Goal: Communication & Community: Participate in discussion

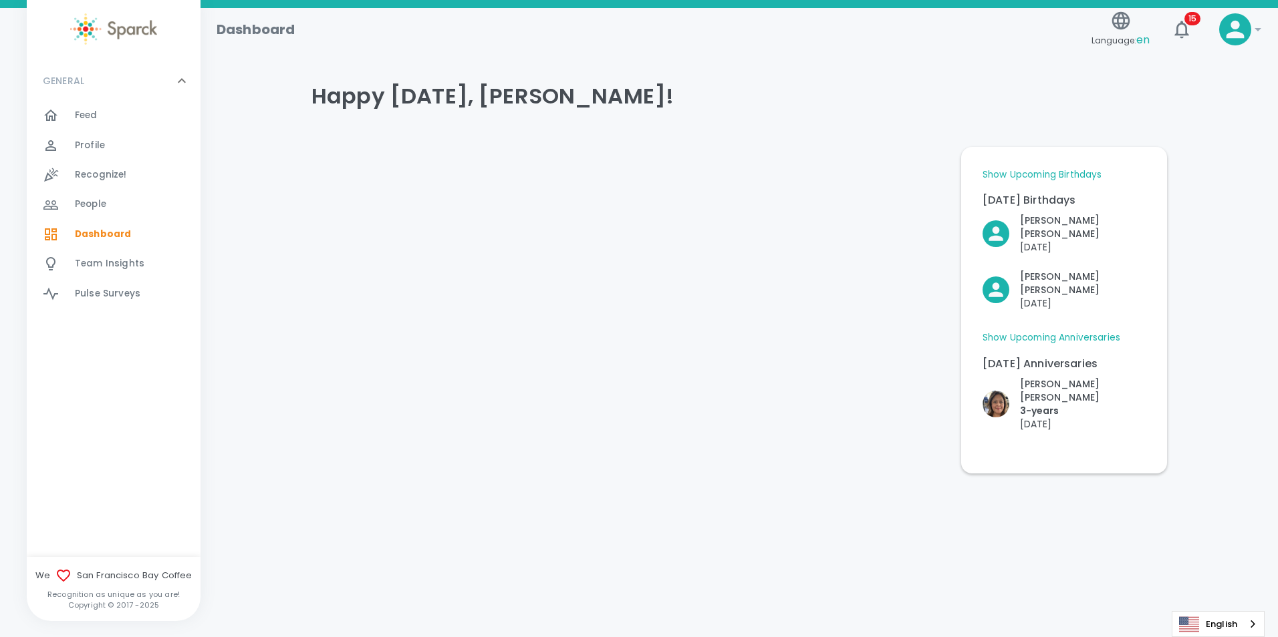
click at [95, 110] on span "Feed" at bounding box center [86, 115] width 23 height 13
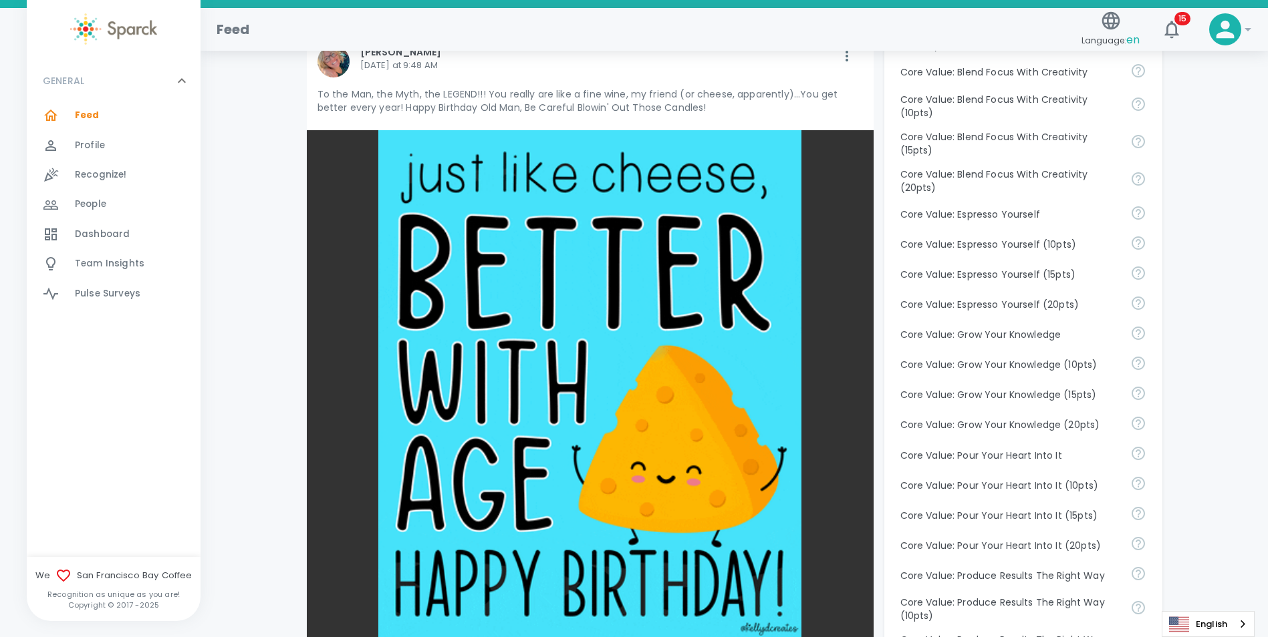
scroll to position [1002, 0]
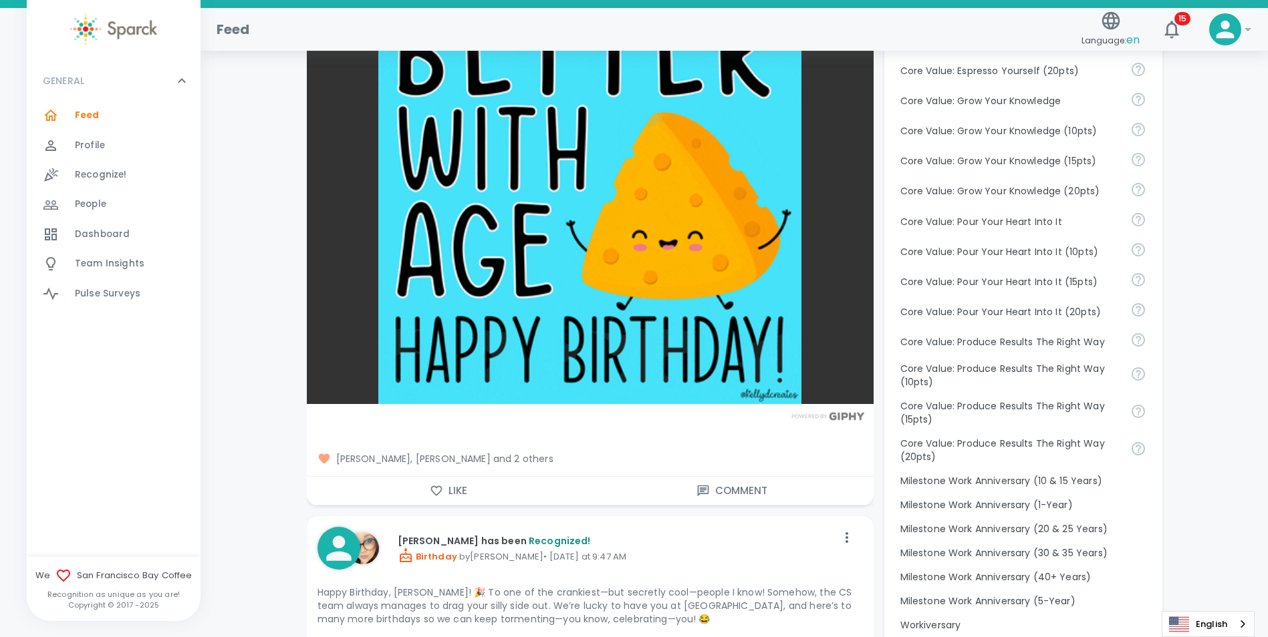
click at [453, 494] on button "Like" at bounding box center [448, 491] width 283 height 28
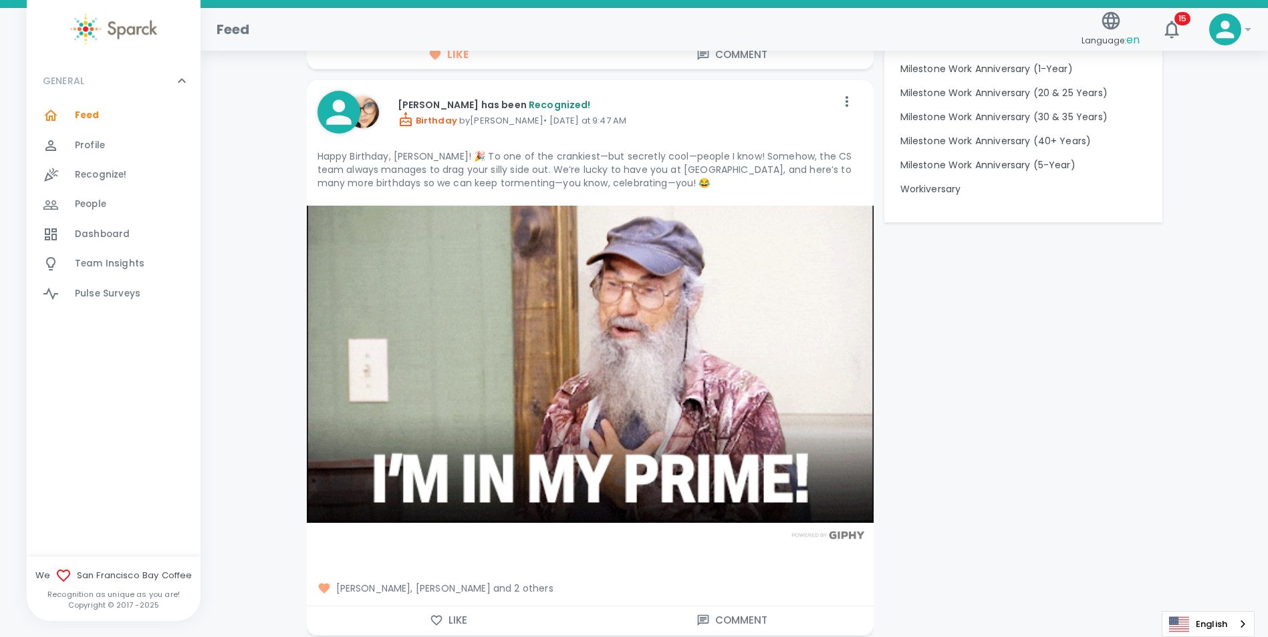
scroll to position [1470, 0]
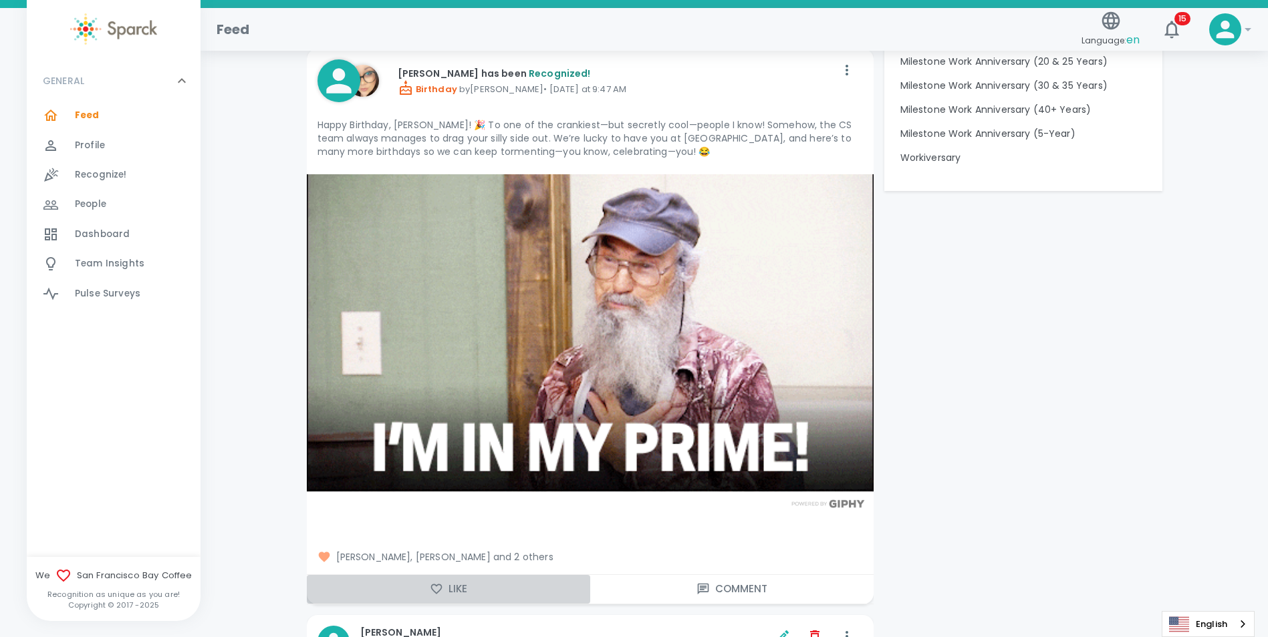
click at [443, 586] on button "Like" at bounding box center [448, 589] width 283 height 28
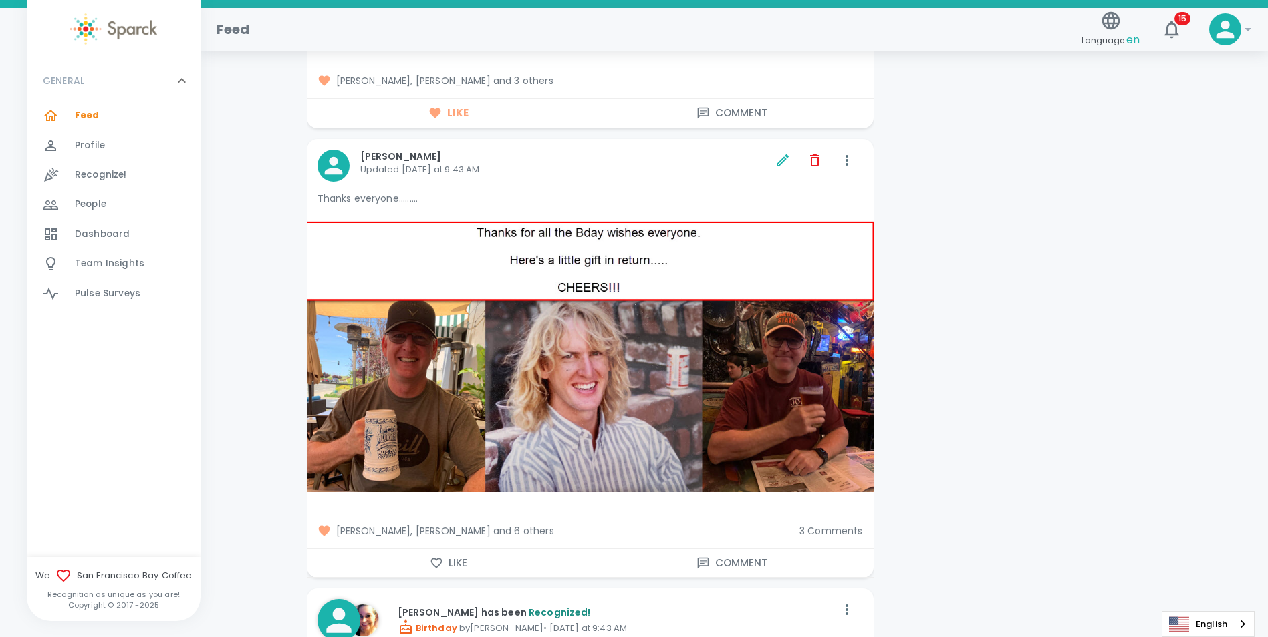
scroll to position [2005, 0]
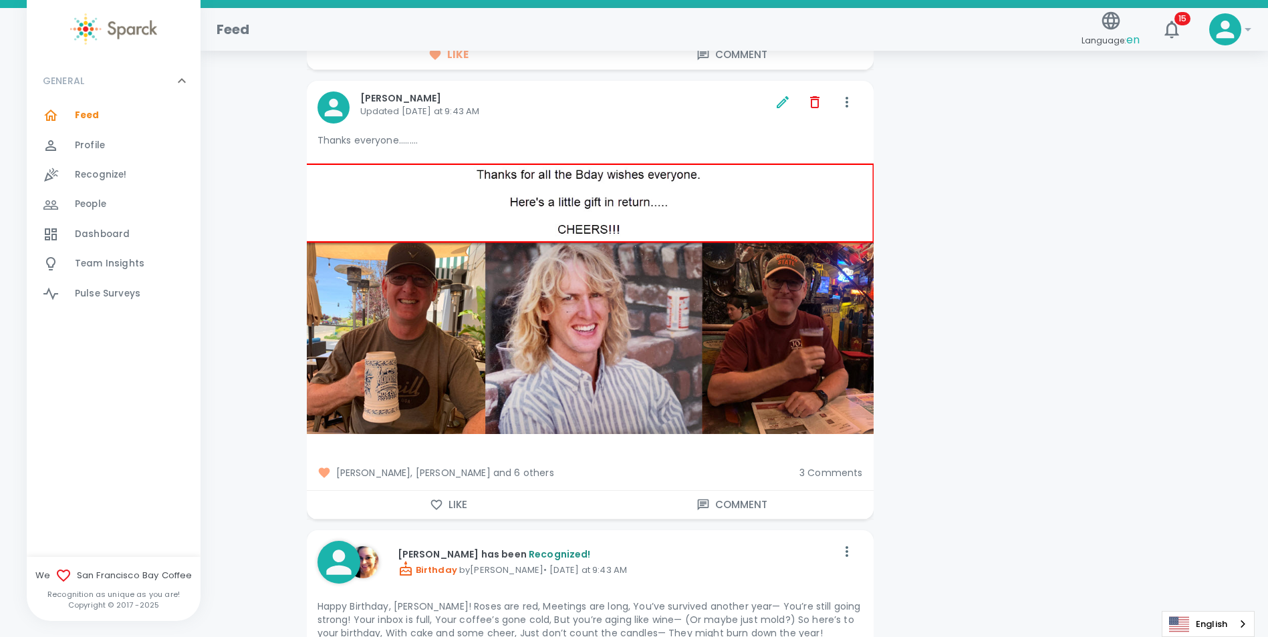
click at [838, 469] on span "3 Comments" at bounding box center [830, 472] width 63 height 13
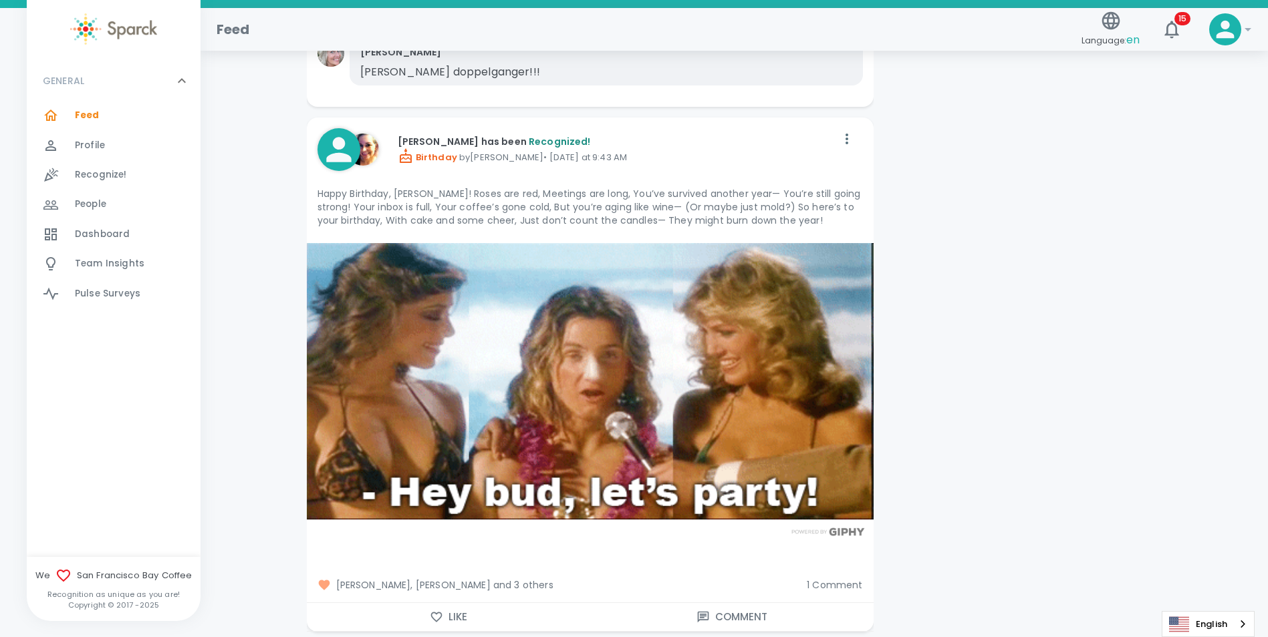
scroll to position [2740, 0]
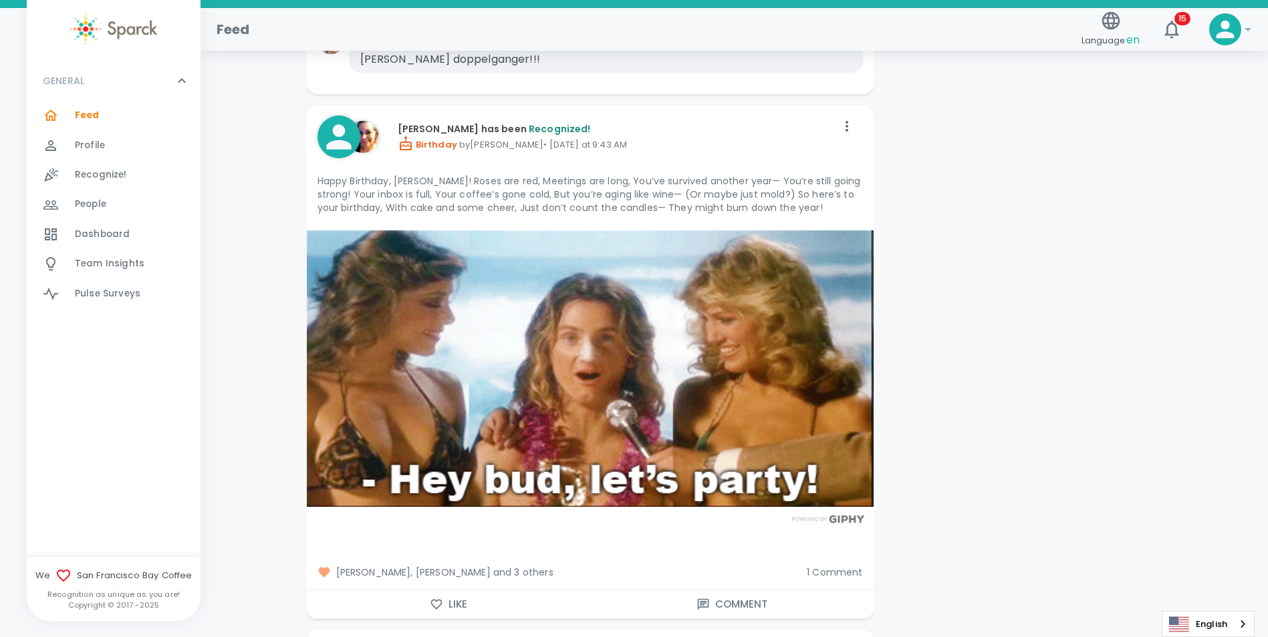
click at [435, 603] on icon "button" at bounding box center [436, 604] width 13 height 13
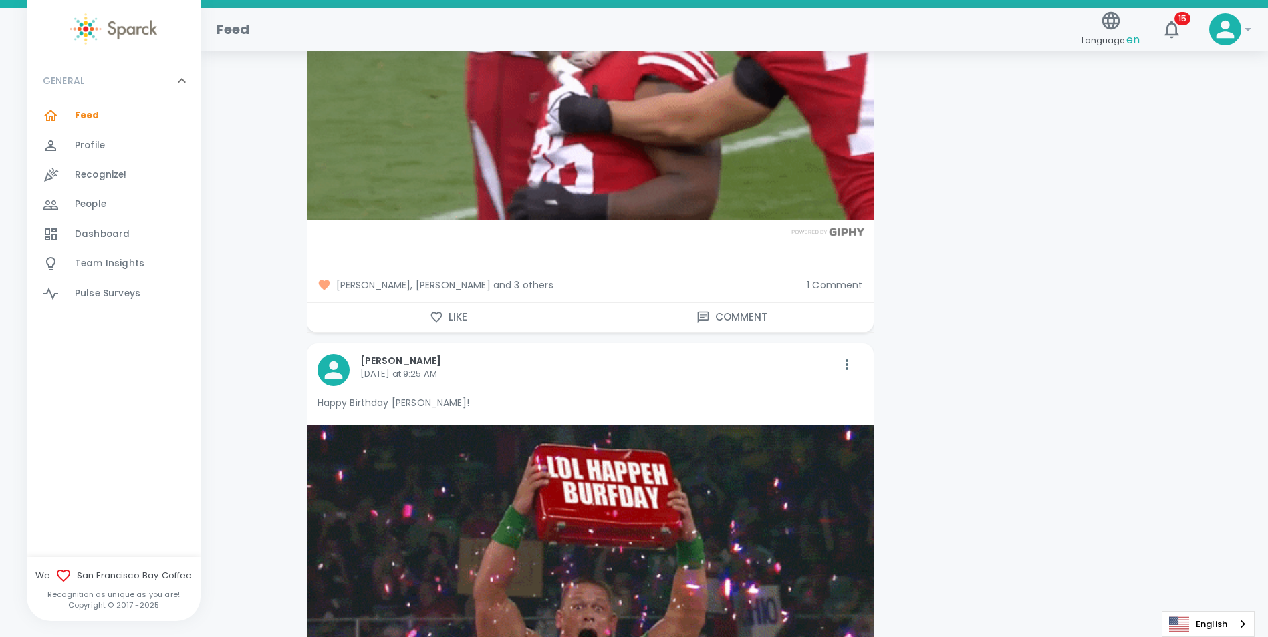
scroll to position [3608, 0]
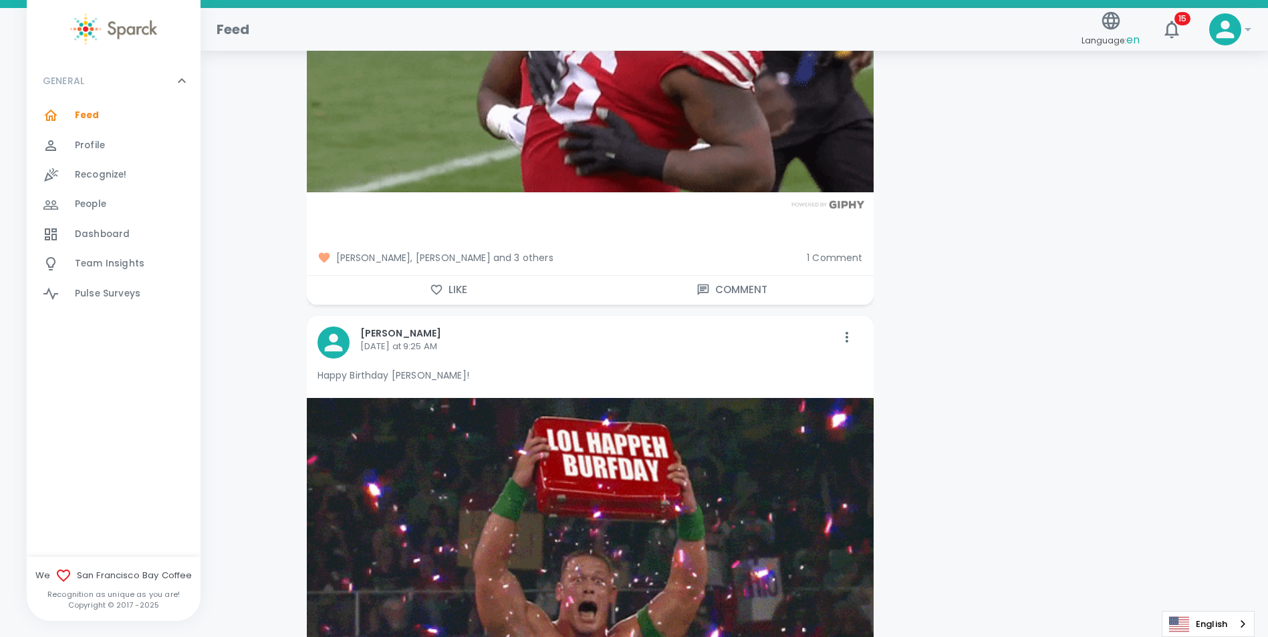
click at [464, 292] on button "Like" at bounding box center [448, 290] width 283 height 28
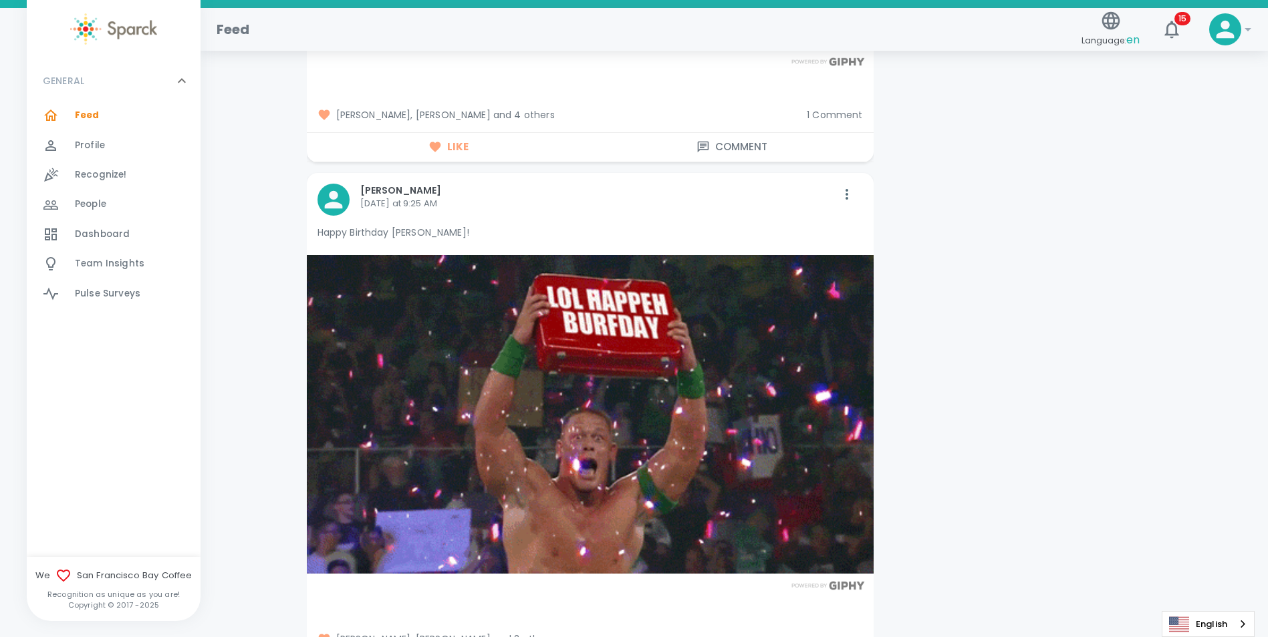
scroll to position [3943, 0]
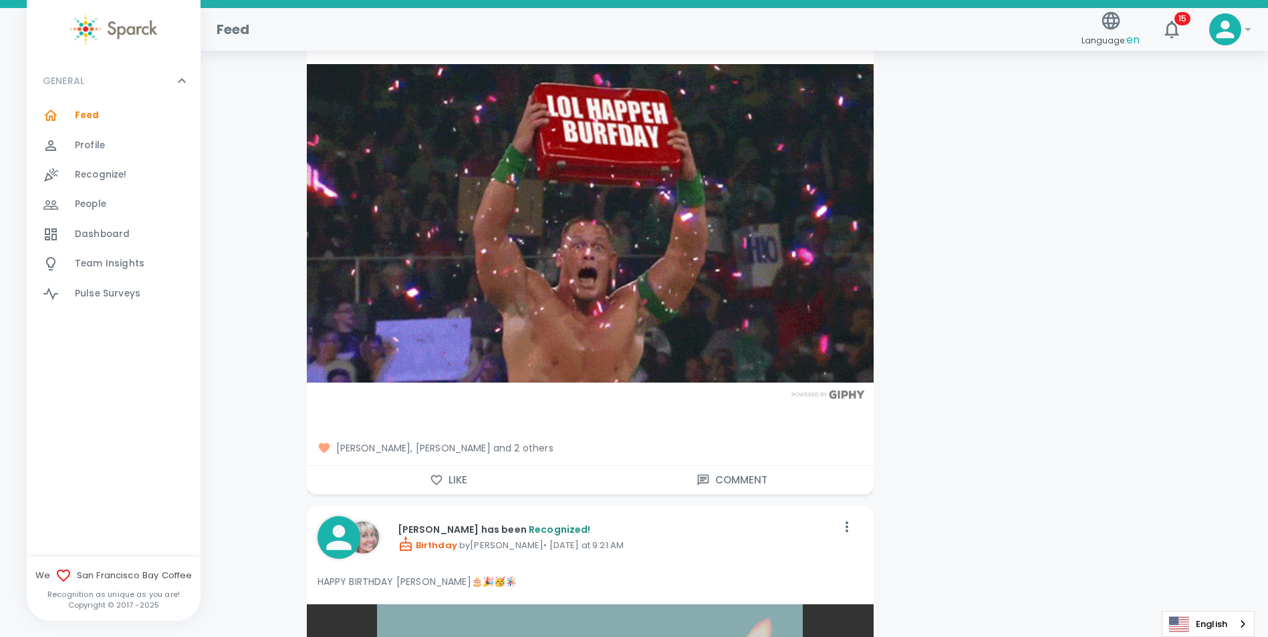
click at [440, 477] on icon "button" at bounding box center [435, 480] width 11 height 10
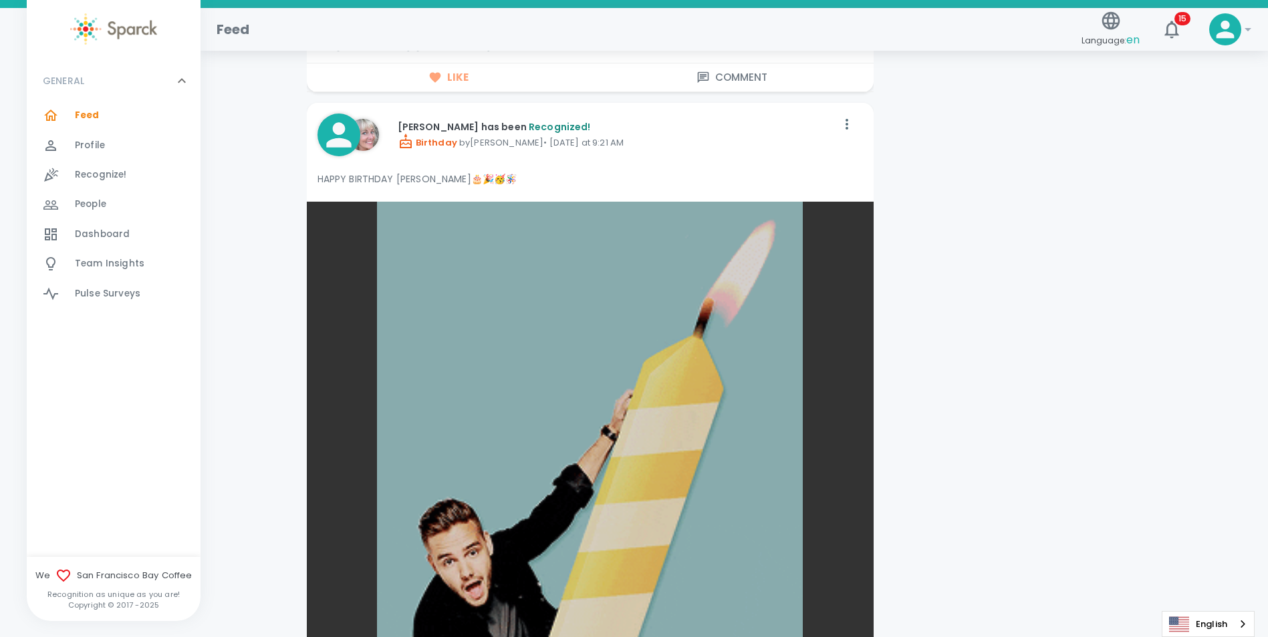
scroll to position [4611, 0]
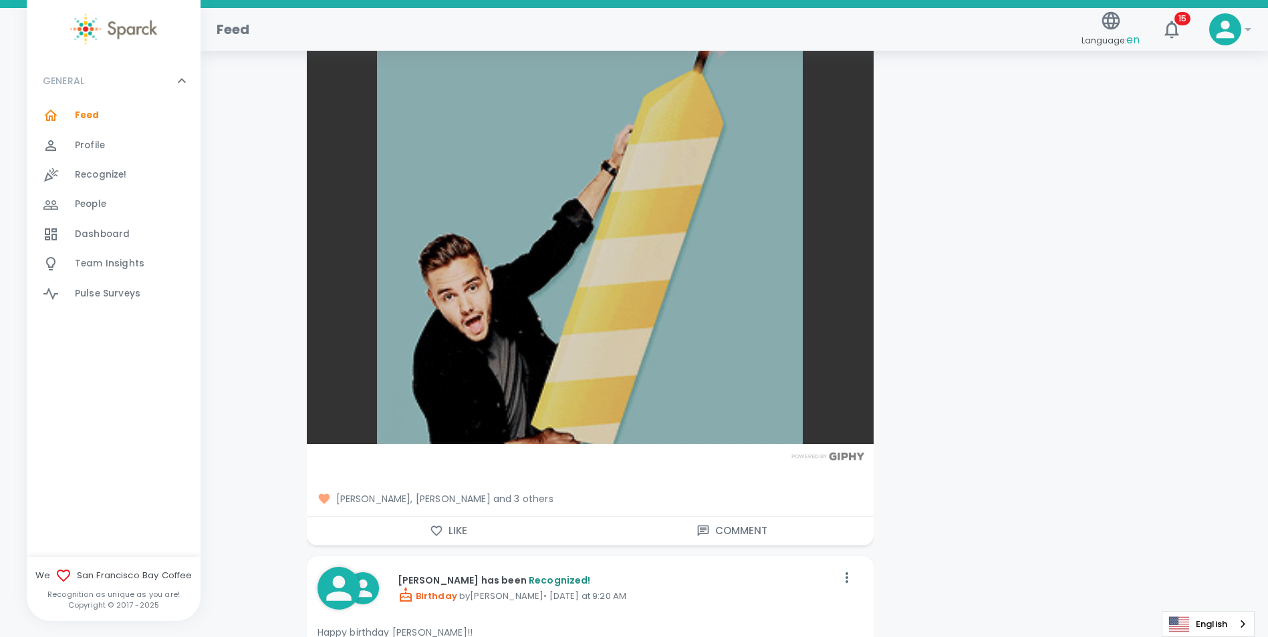
click at [456, 530] on button "Like" at bounding box center [448, 531] width 283 height 28
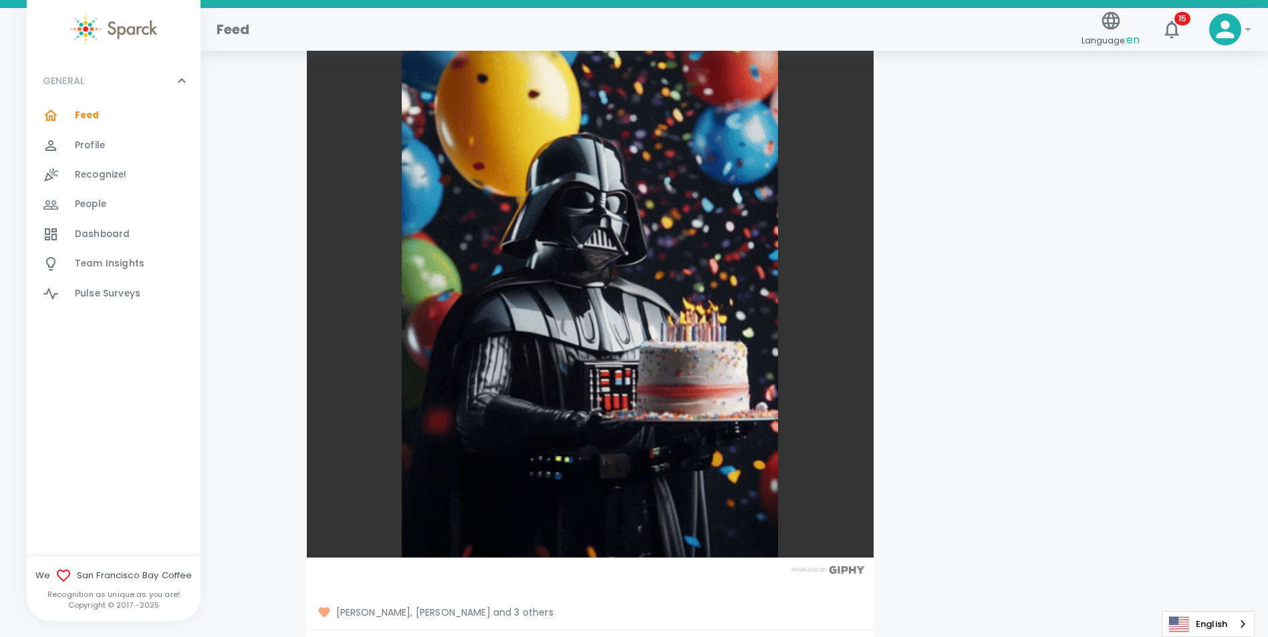
scroll to position [5279, 0]
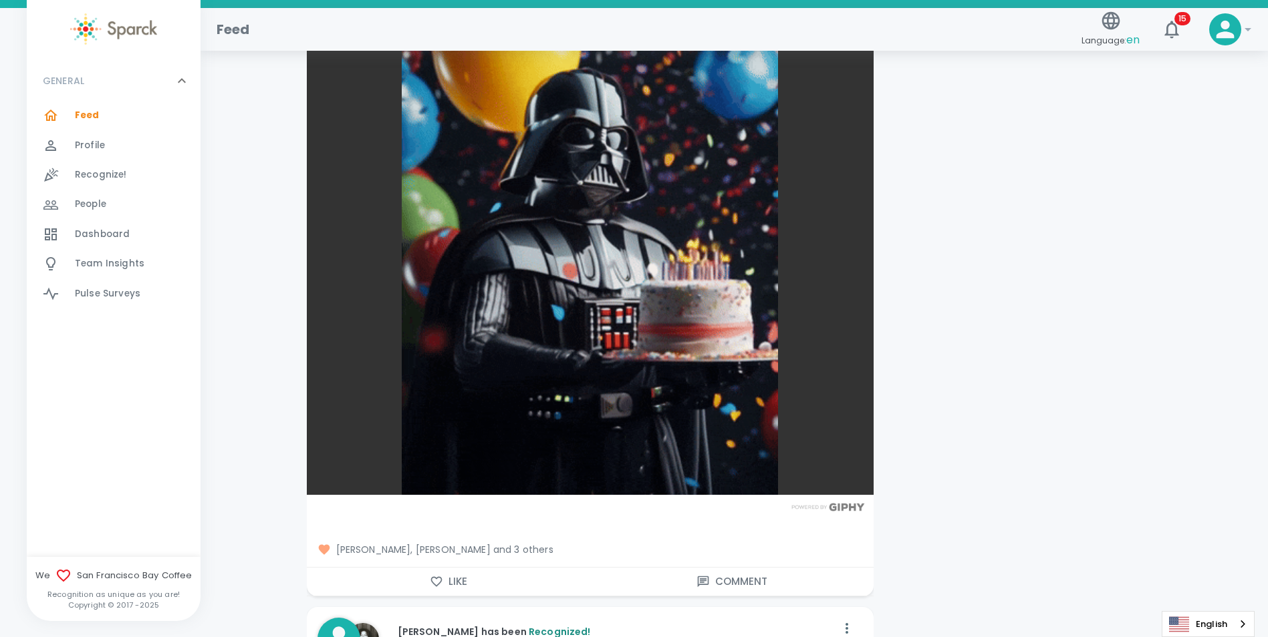
click at [451, 582] on button "Like" at bounding box center [448, 582] width 283 height 28
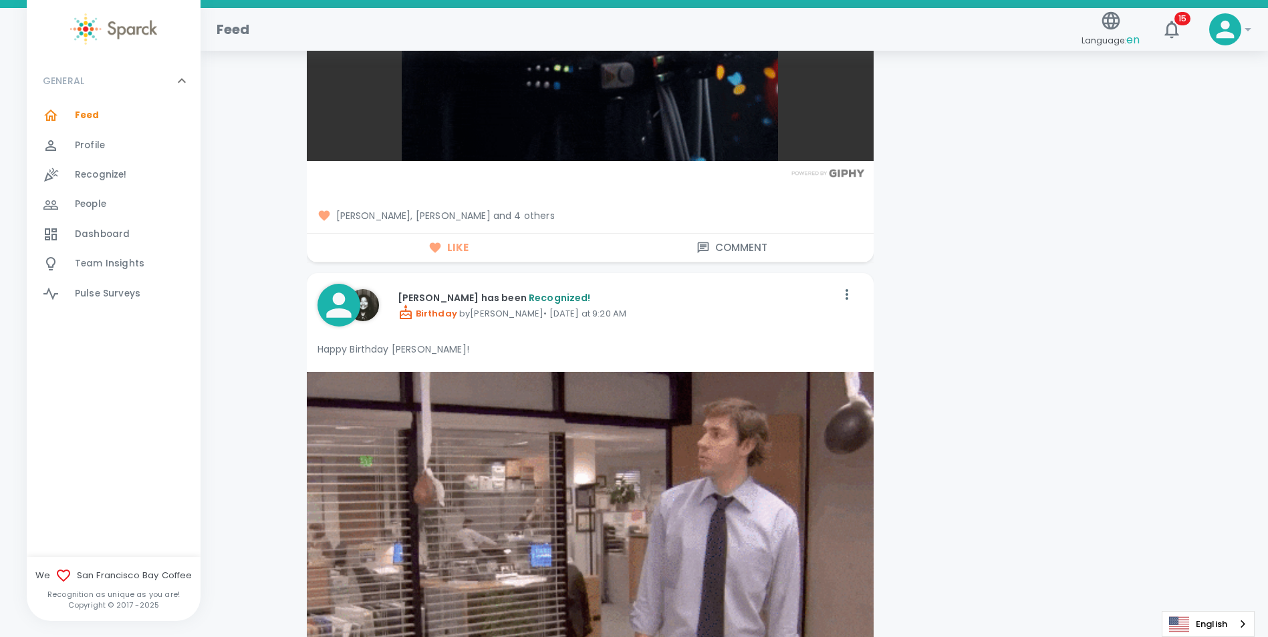
scroll to position [5947, 0]
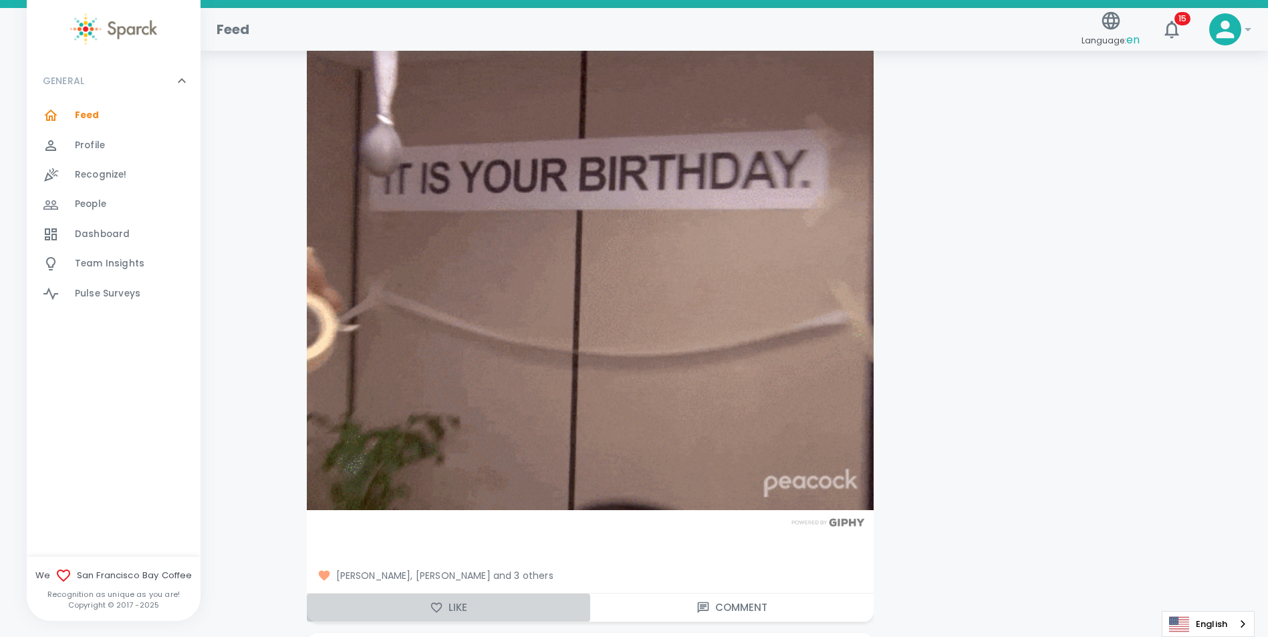
click at [448, 603] on button "Like" at bounding box center [448, 608] width 283 height 28
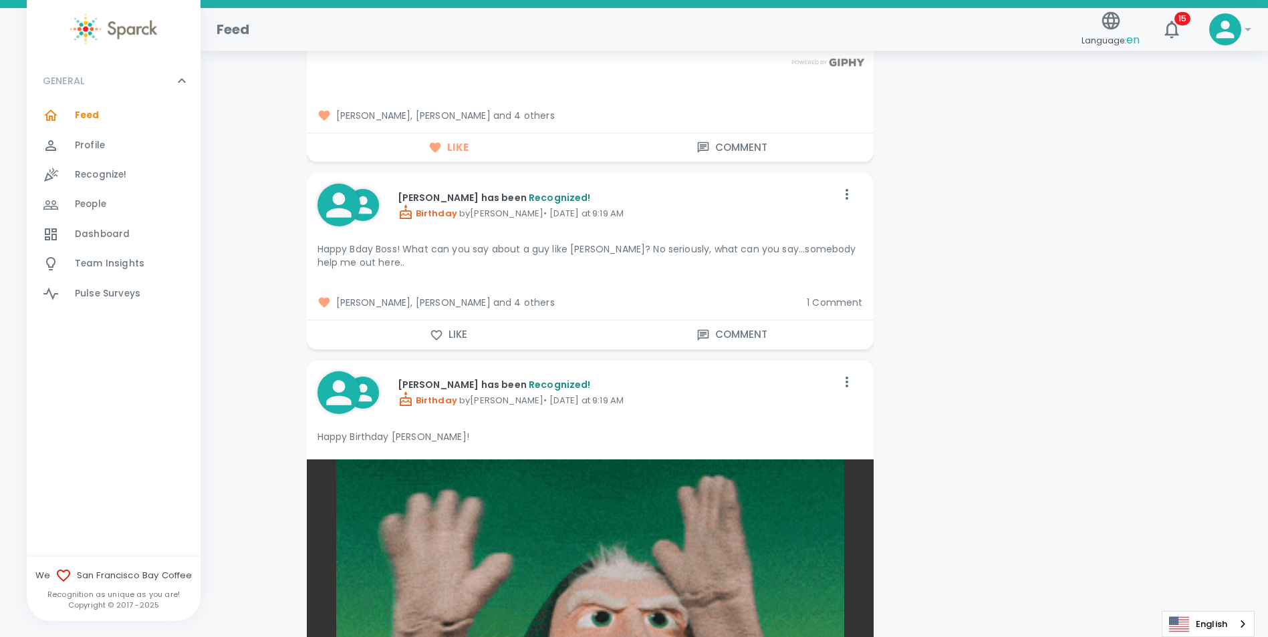
scroll to position [6549, 0]
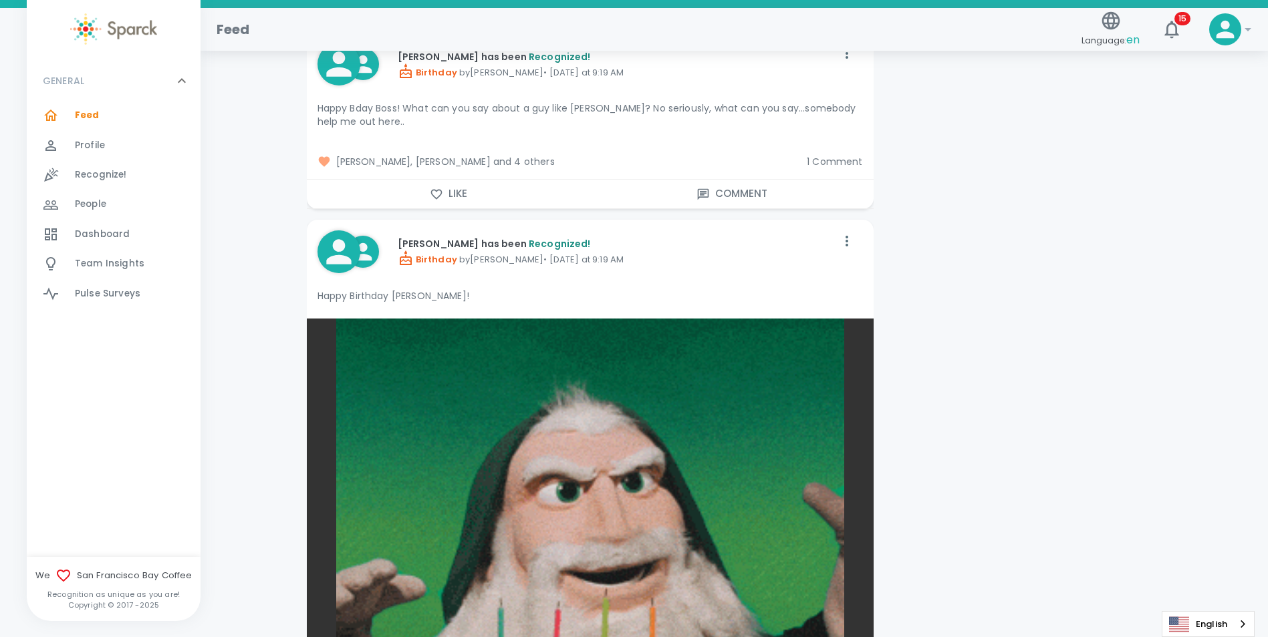
click at [442, 196] on icon "button" at bounding box center [436, 194] width 13 height 13
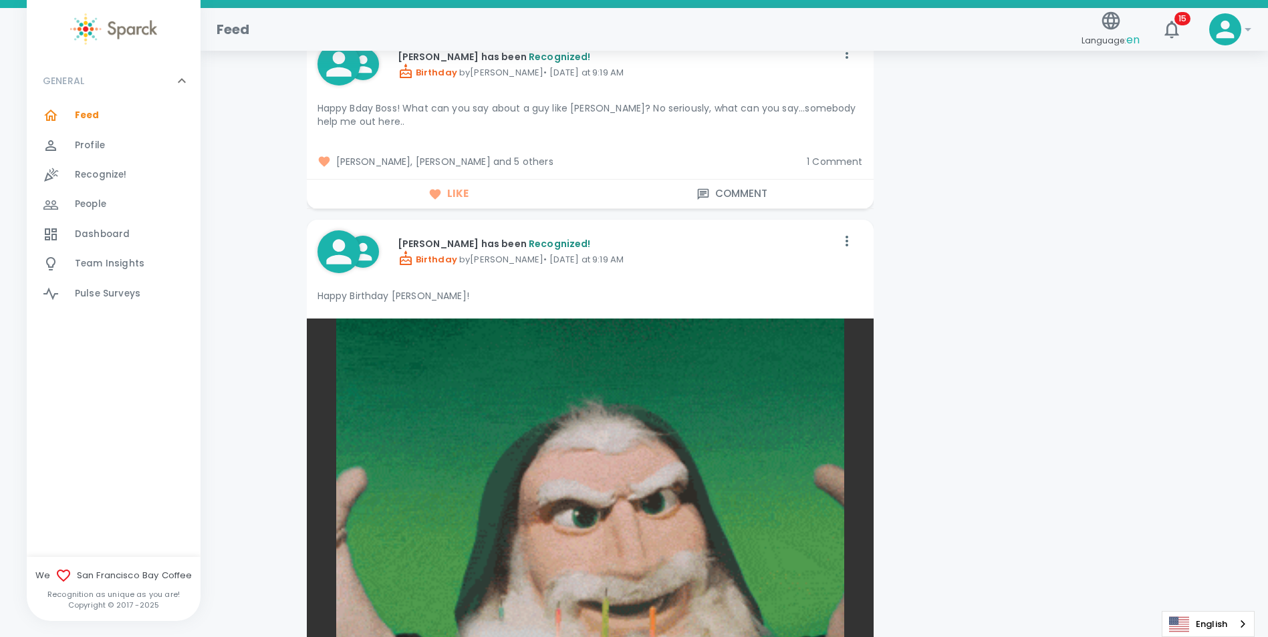
click at [850, 162] on span "1 Comment" at bounding box center [834, 161] width 55 height 13
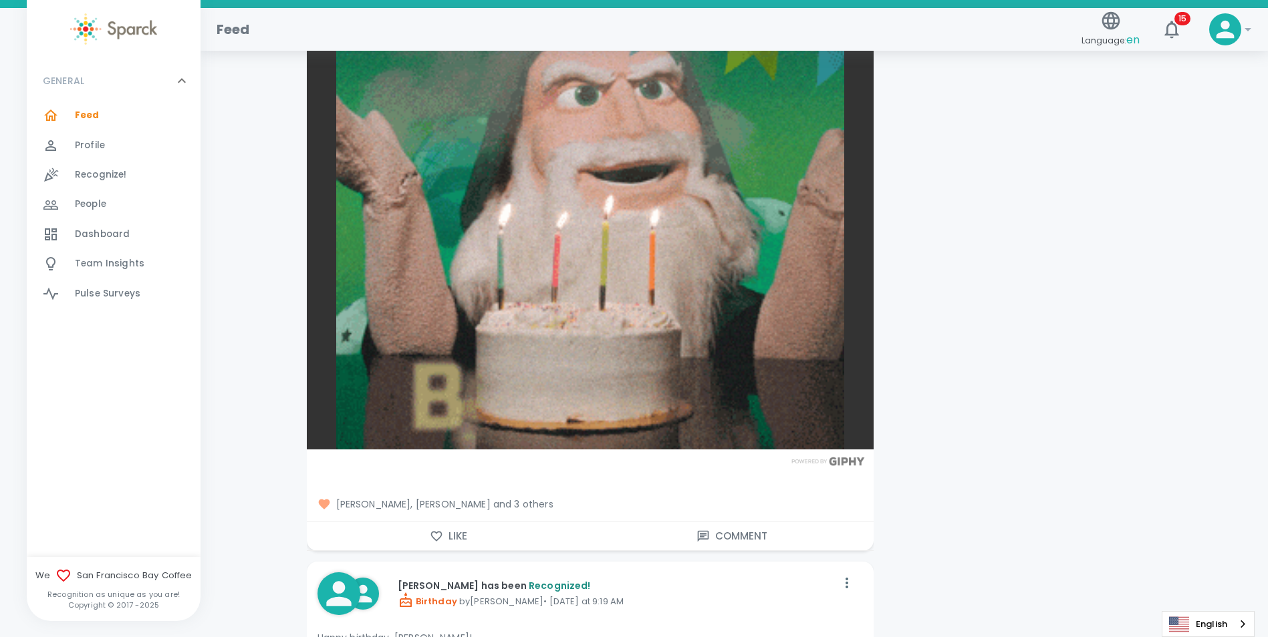
scroll to position [7150, 0]
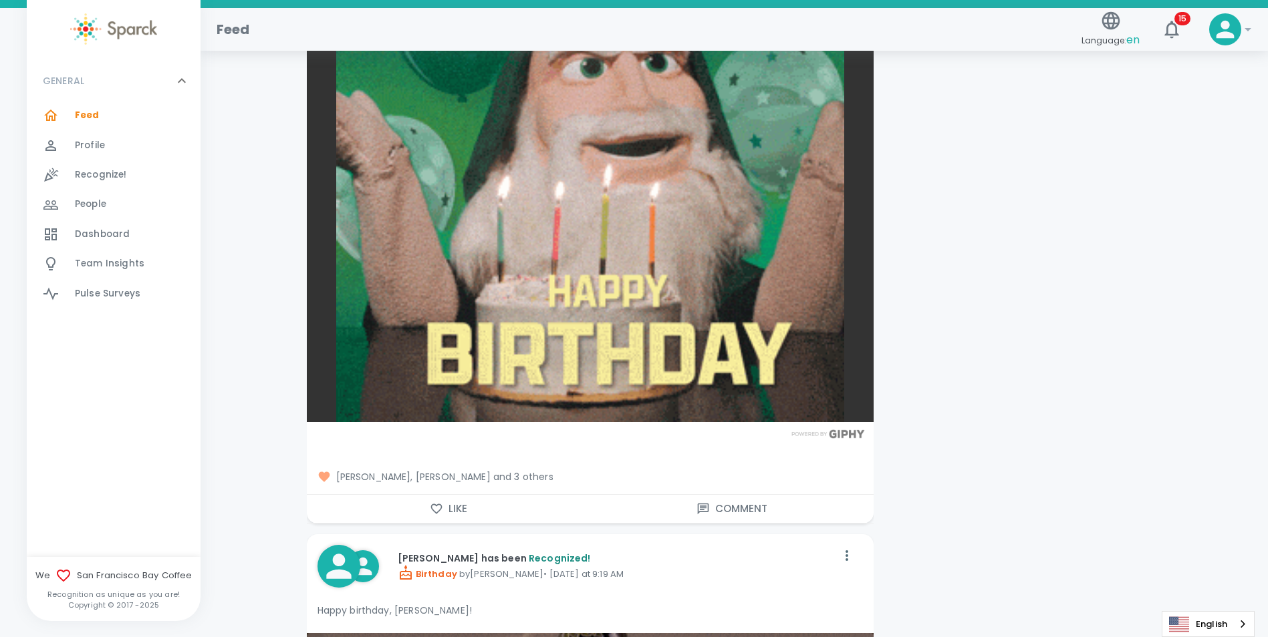
click at [437, 504] on icon "button" at bounding box center [436, 509] width 13 height 13
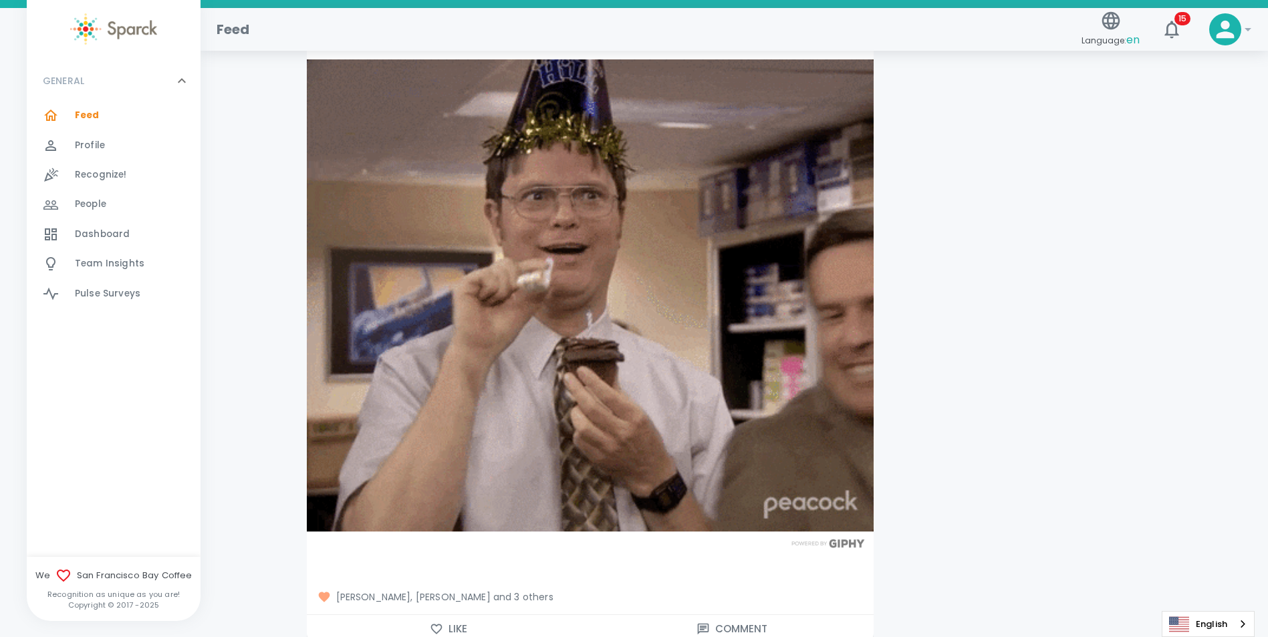
scroll to position [7885, 0]
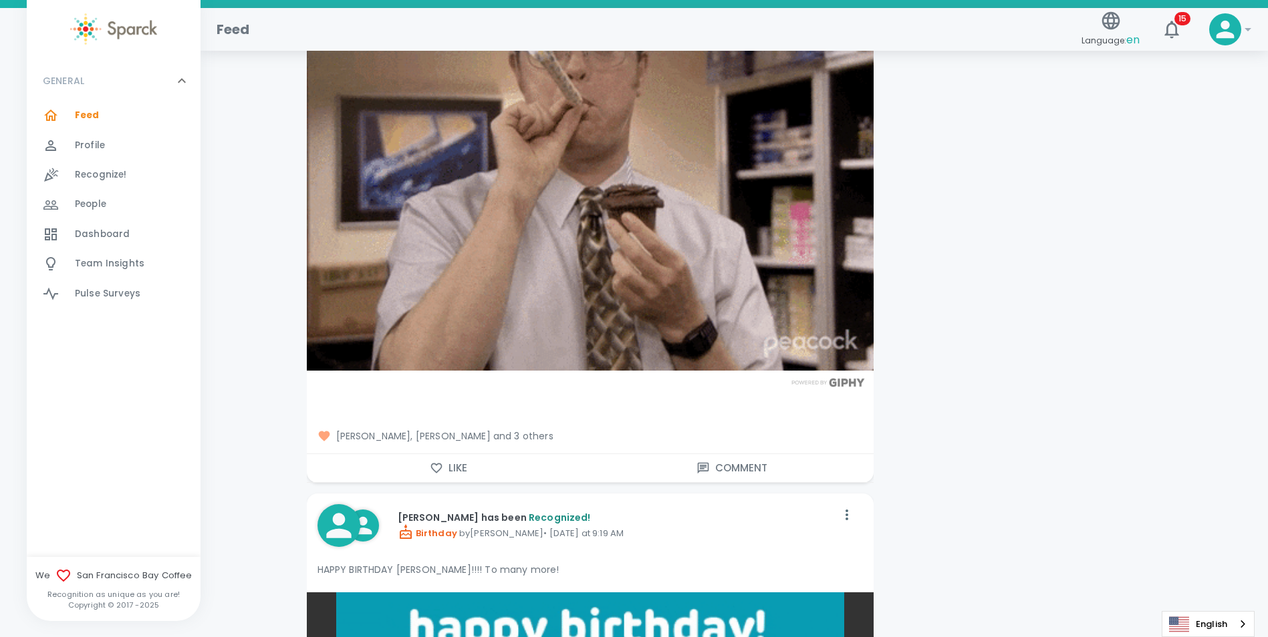
click at [446, 470] on button "Like" at bounding box center [448, 468] width 283 height 28
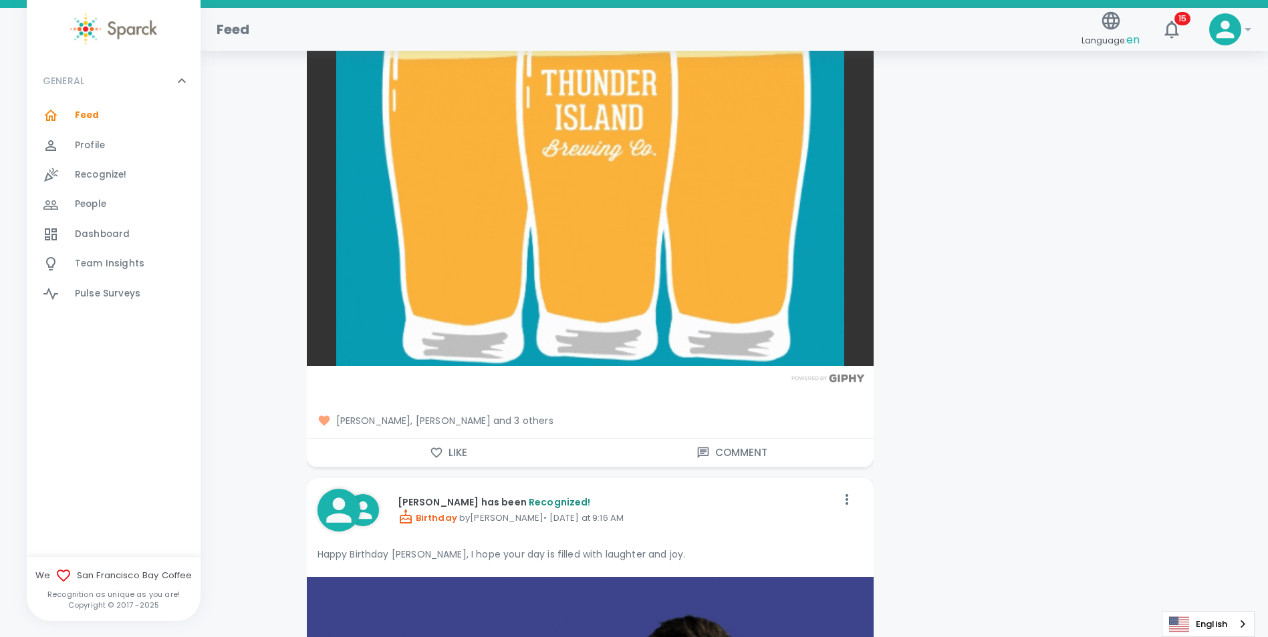
scroll to position [8620, 0]
click at [454, 455] on button "Like" at bounding box center [448, 452] width 283 height 28
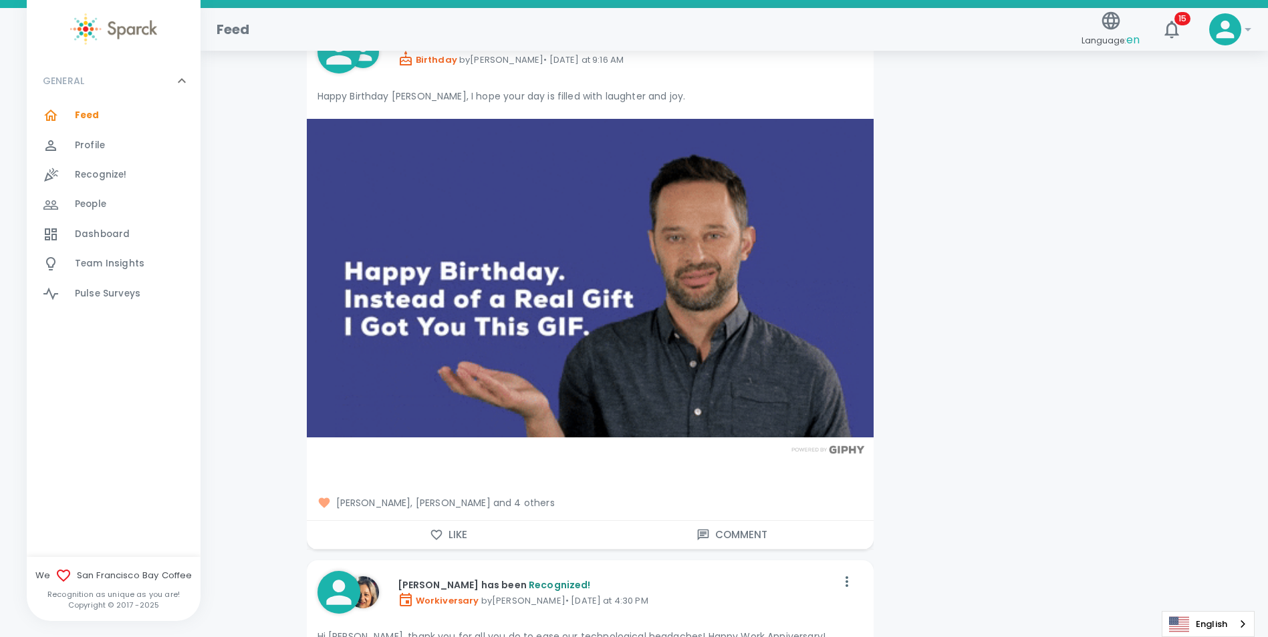
scroll to position [9222, 0]
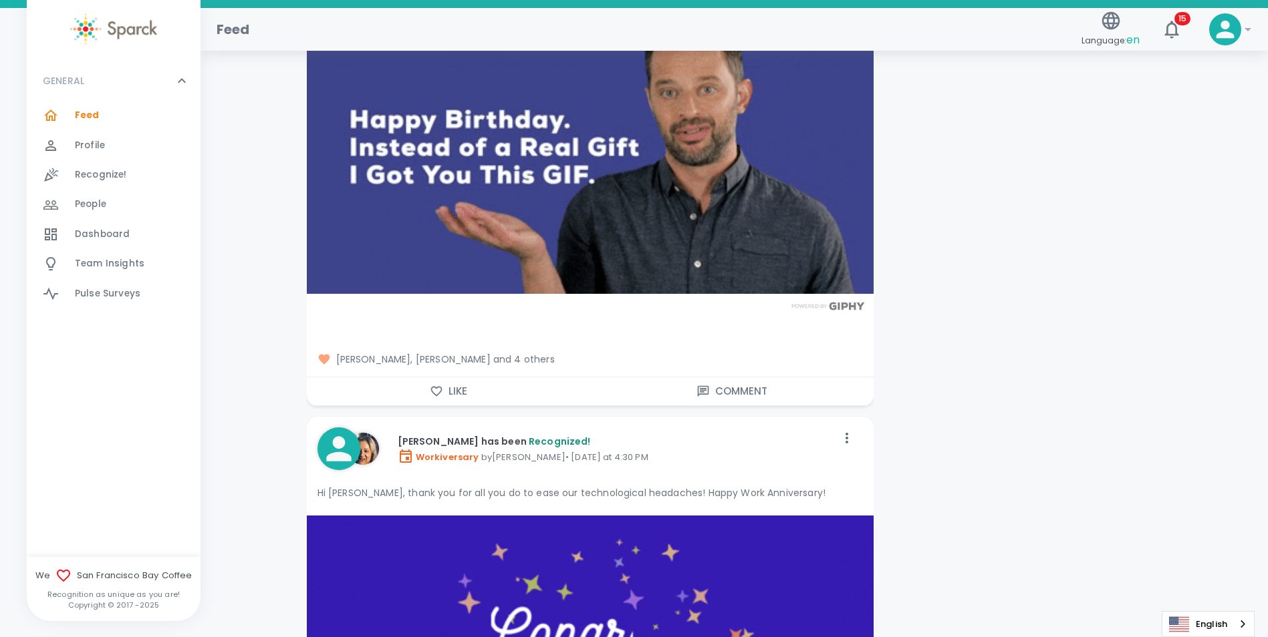
click at [439, 388] on icon "button" at bounding box center [435, 392] width 11 height 10
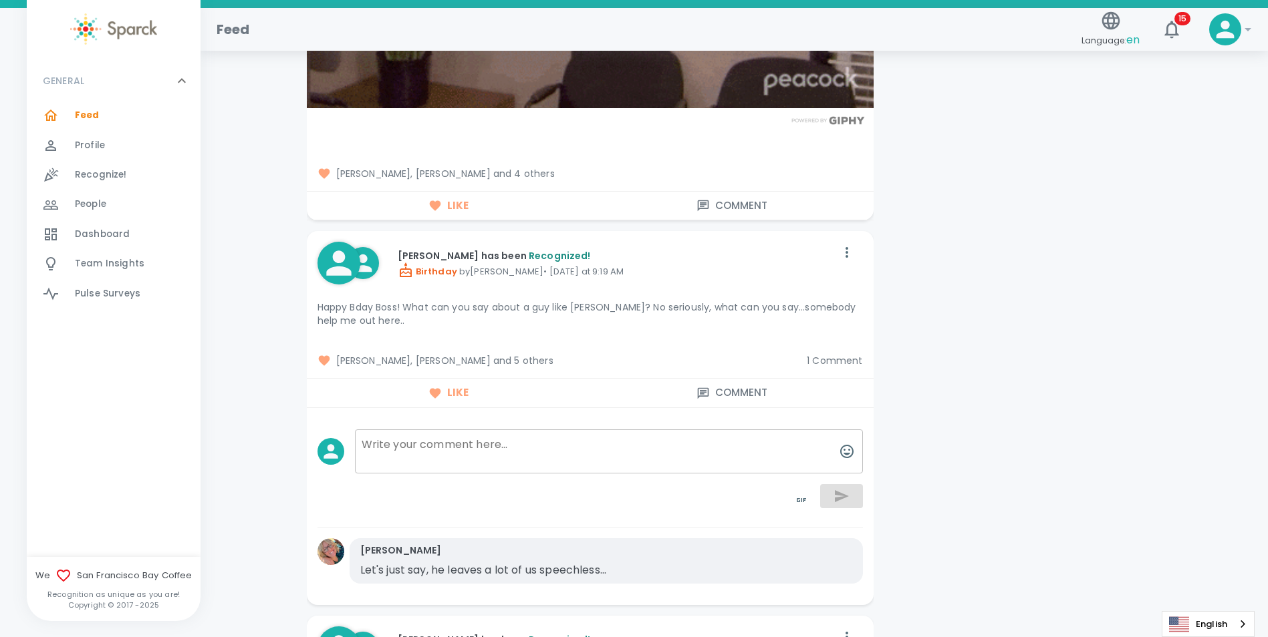
scroll to position [6348, 0]
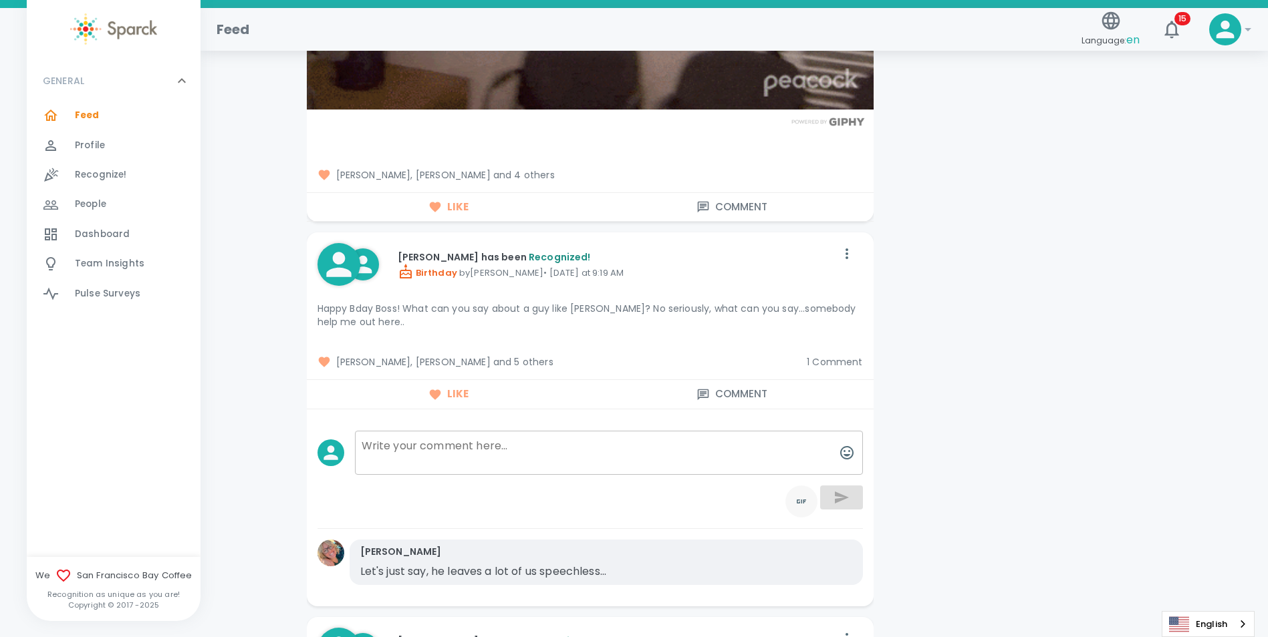
click at [798, 502] on icon "toggle password visibility" at bounding box center [801, 502] width 16 height 16
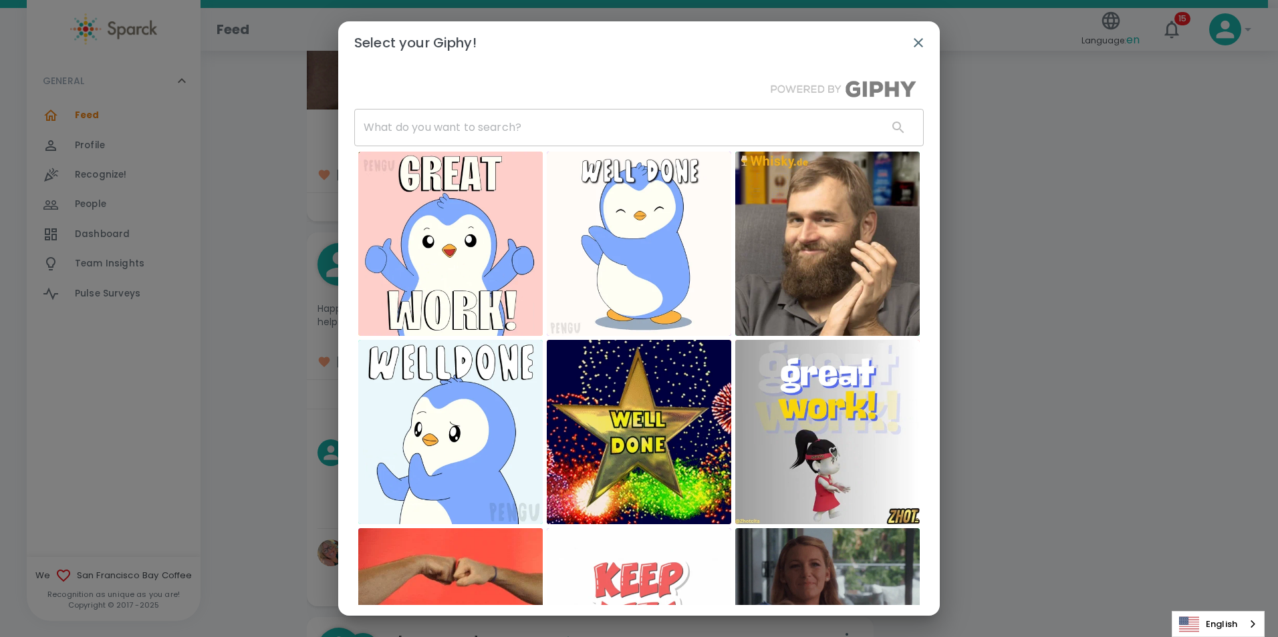
click at [494, 136] on input "text" at bounding box center [615, 127] width 523 height 37
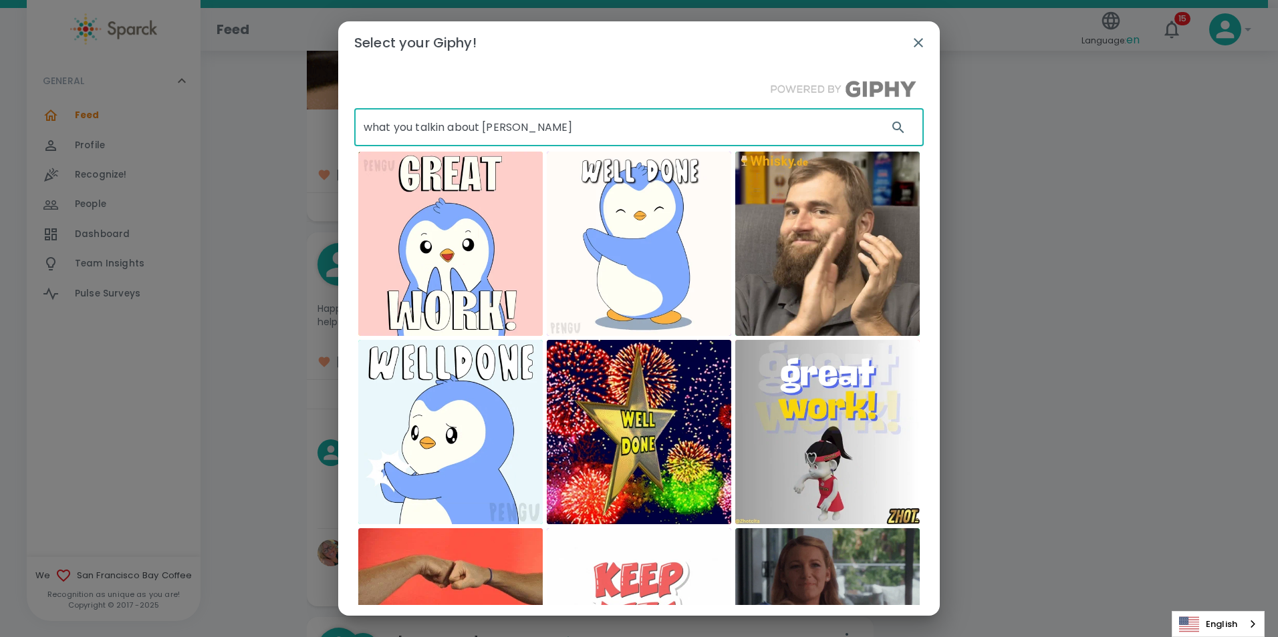
type input "what you talkin about willis"
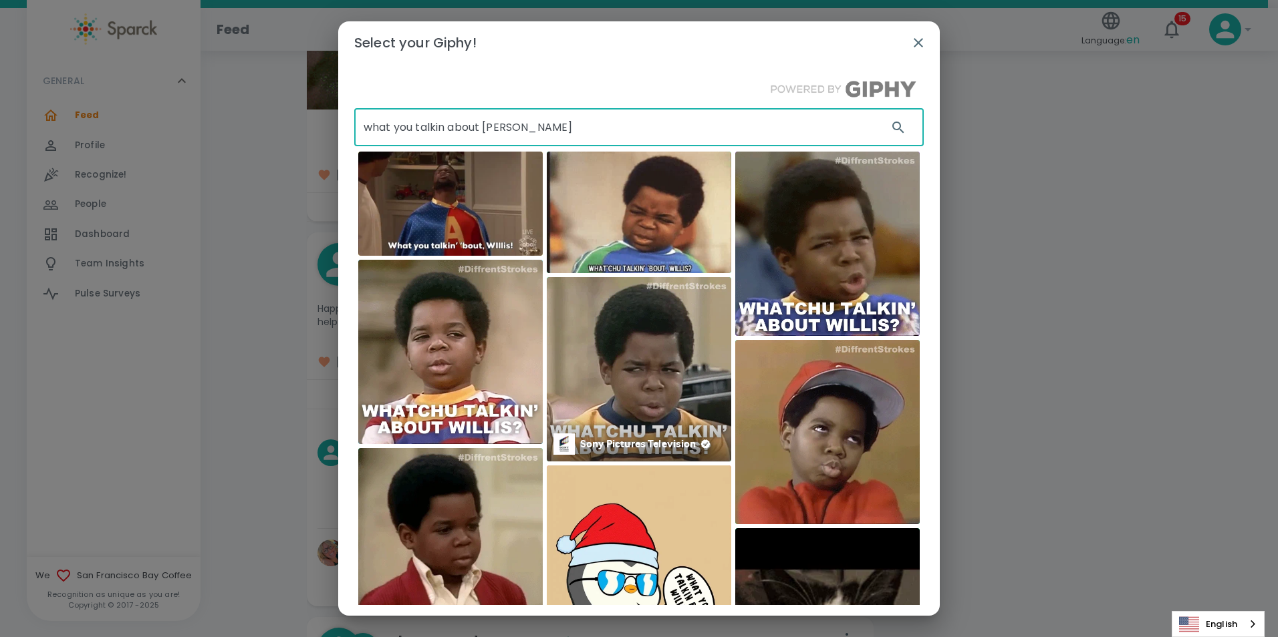
click at [664, 351] on img at bounding box center [639, 369] width 184 height 184
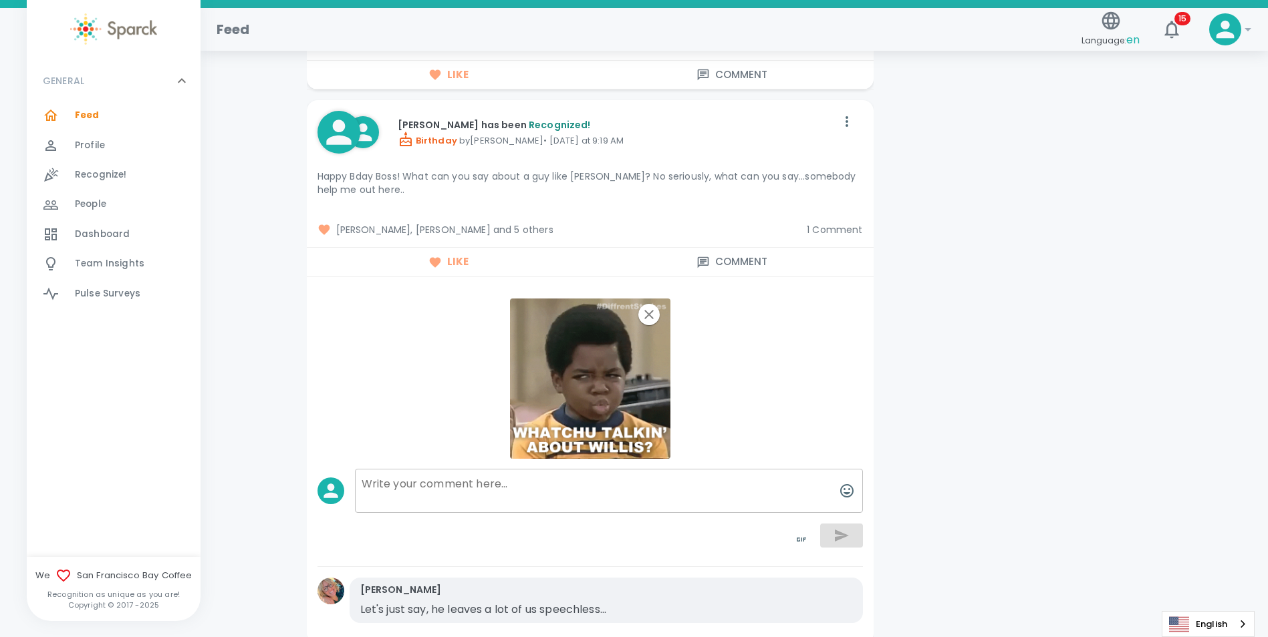
scroll to position [6482, 0]
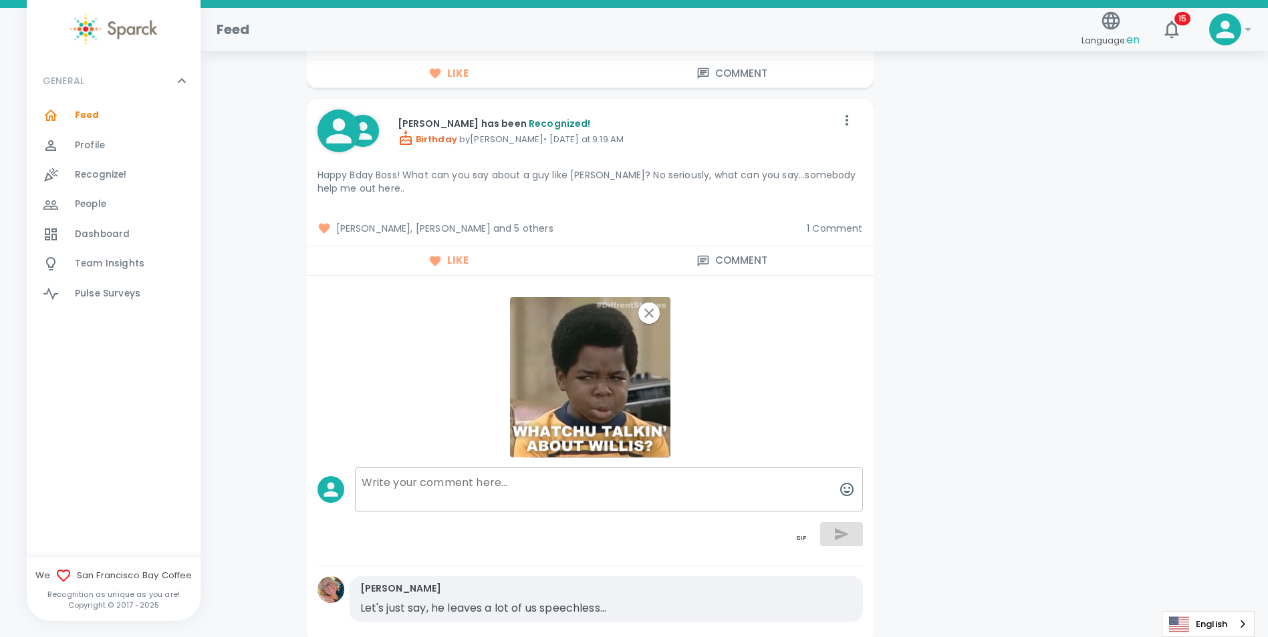
click at [812, 480] on textarea at bounding box center [609, 490] width 508 height 44
type textarea "hmmmm......."
click at [851, 531] on button "button" at bounding box center [841, 535] width 43 height 24
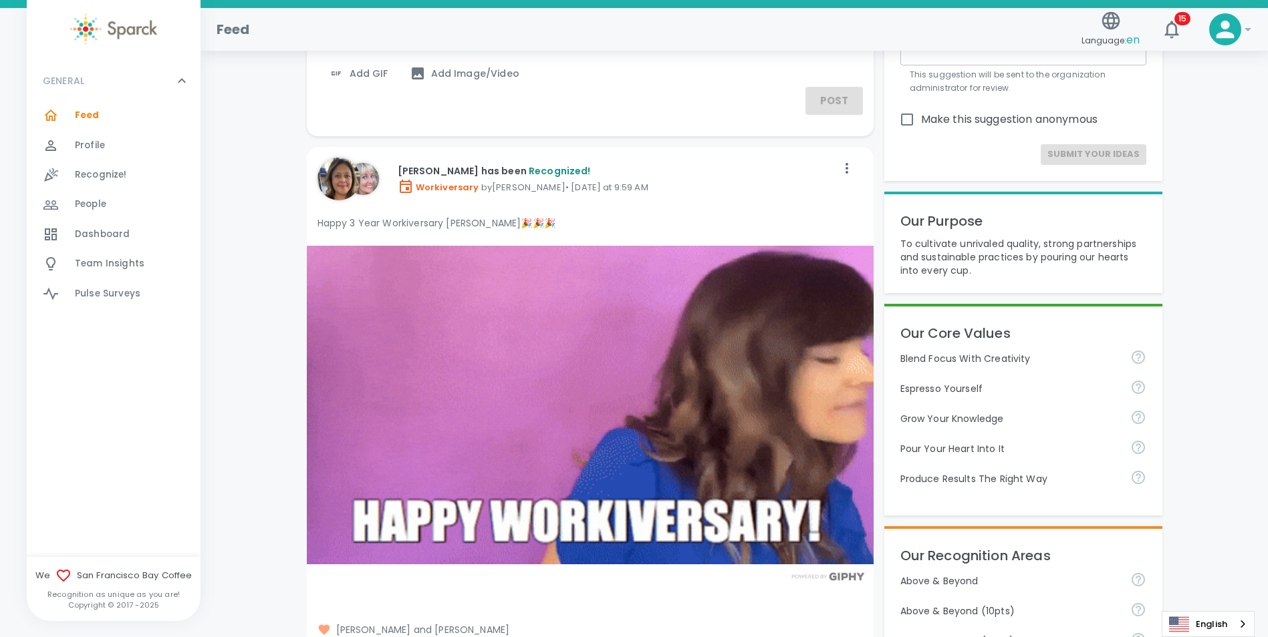
scroll to position [0, 0]
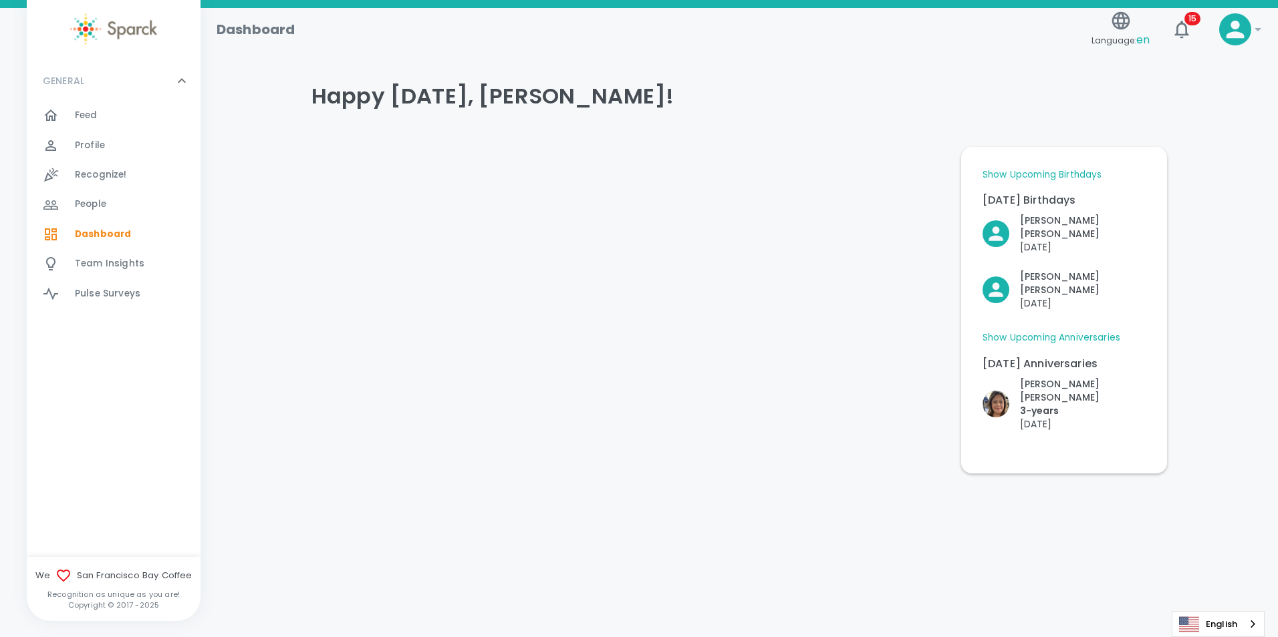
click at [98, 118] on div "Feed 0" at bounding box center [138, 115] width 126 height 19
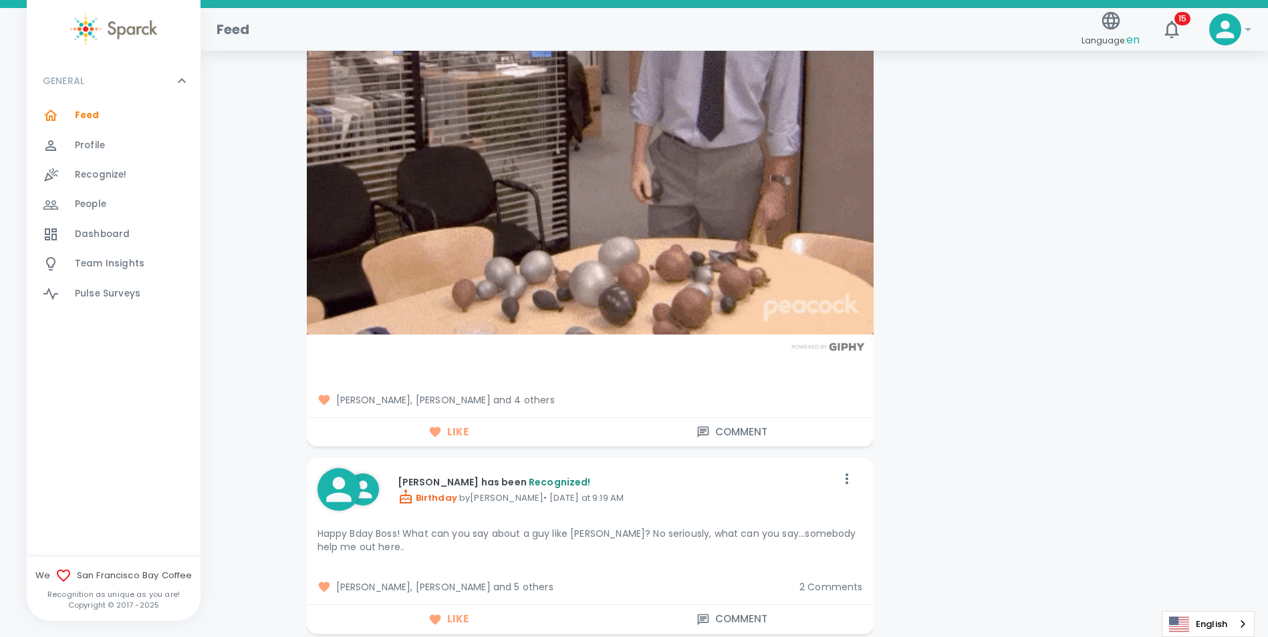
scroll to position [6081, 0]
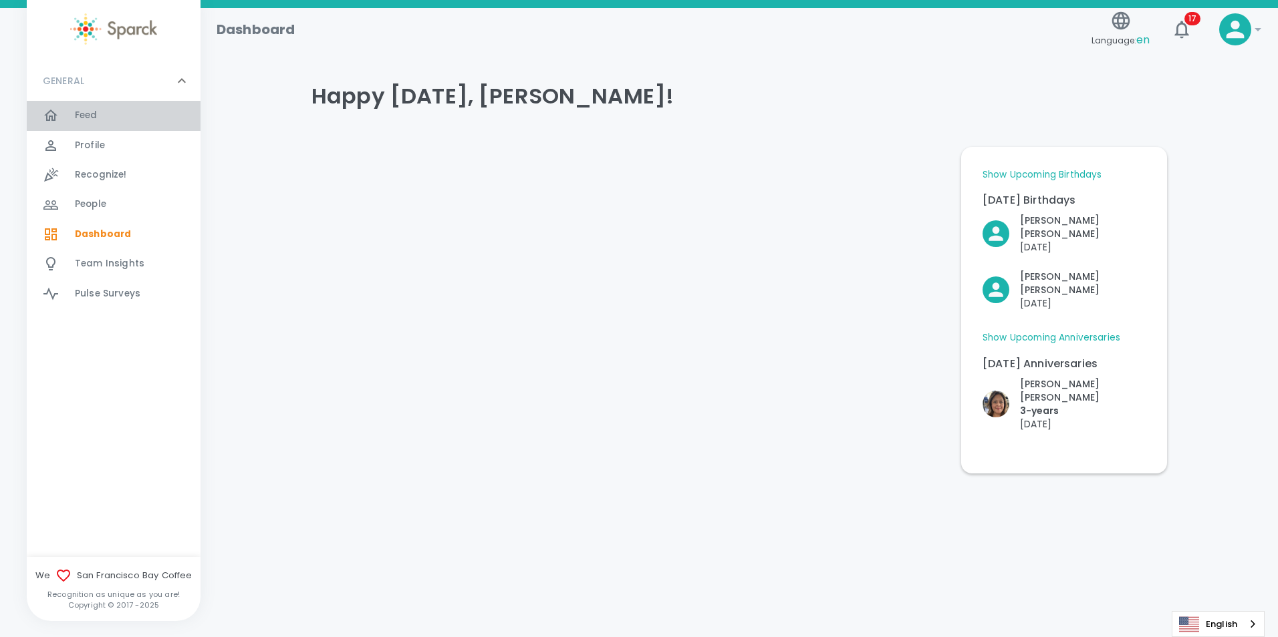
click at [82, 106] on div "Feed 0" at bounding box center [114, 115] width 174 height 29
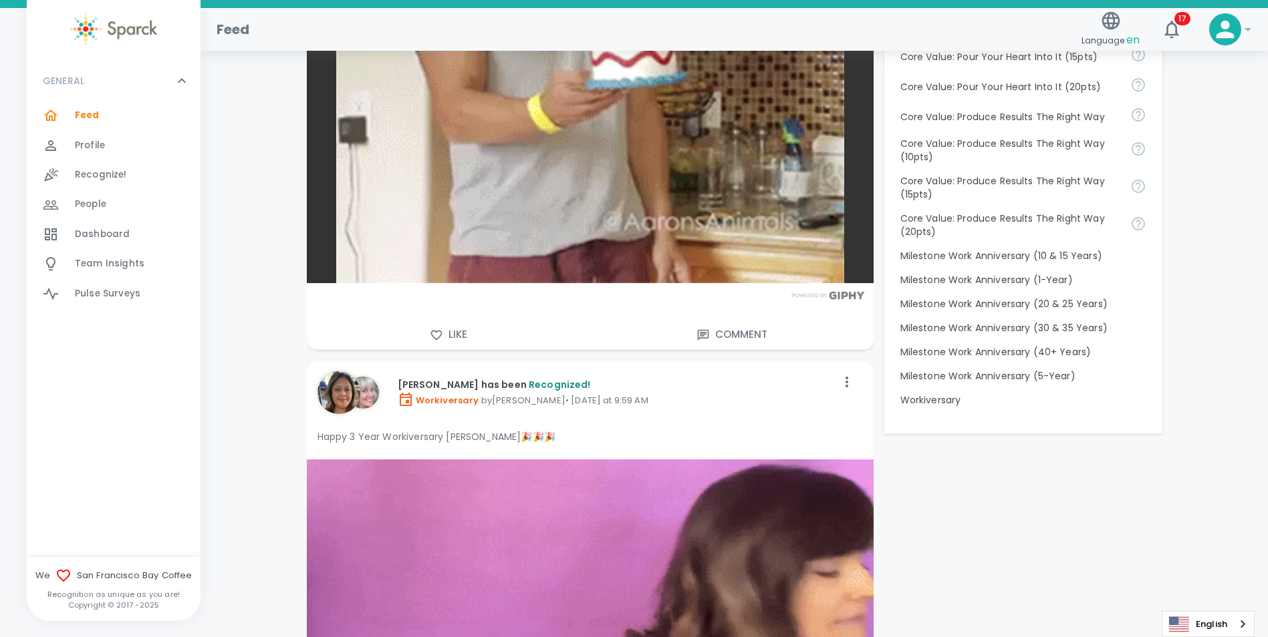
scroll to position [1403, 0]
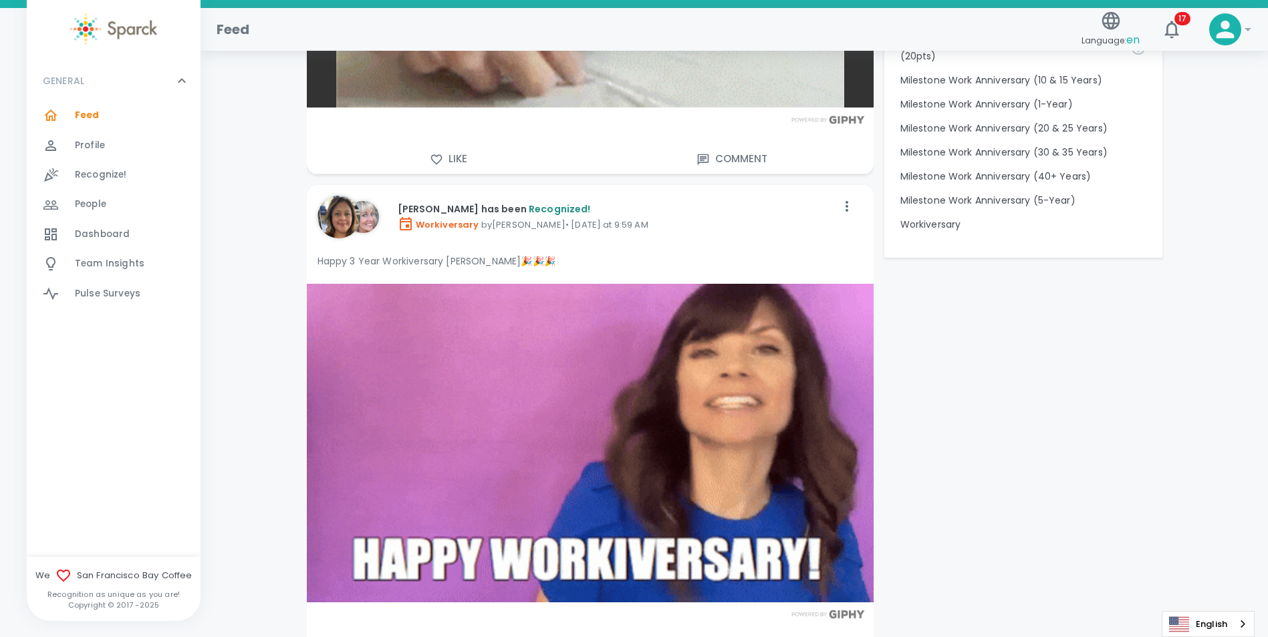
click at [462, 146] on button "Like" at bounding box center [448, 159] width 283 height 28
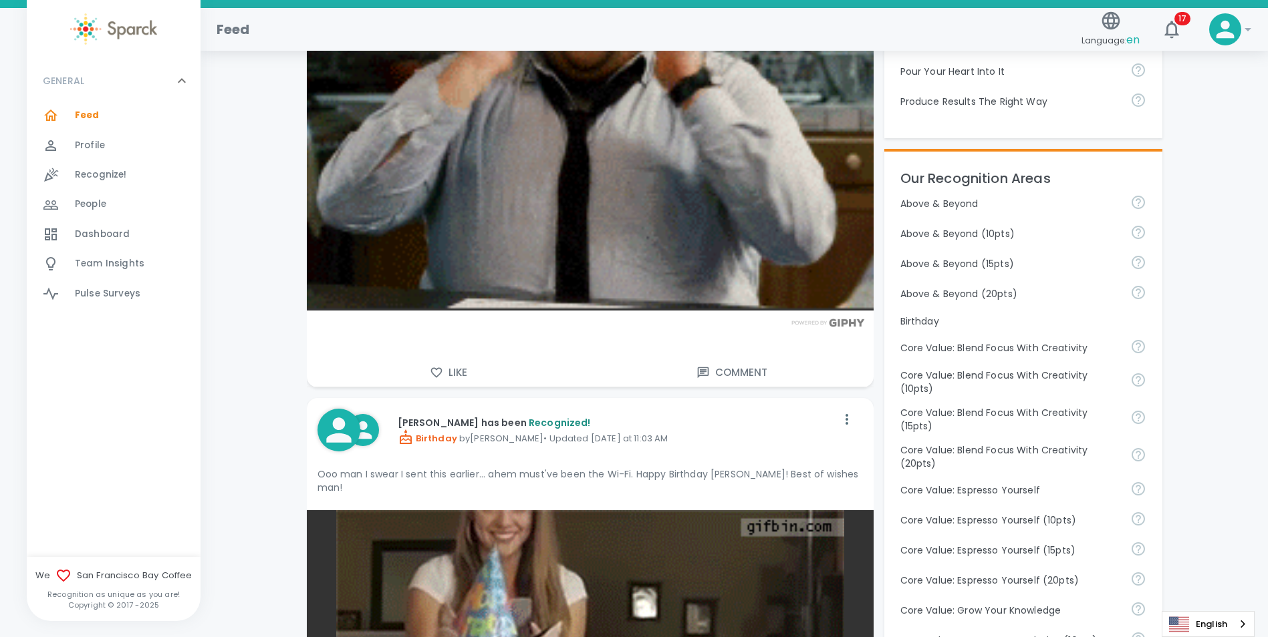
scroll to position [468, 0]
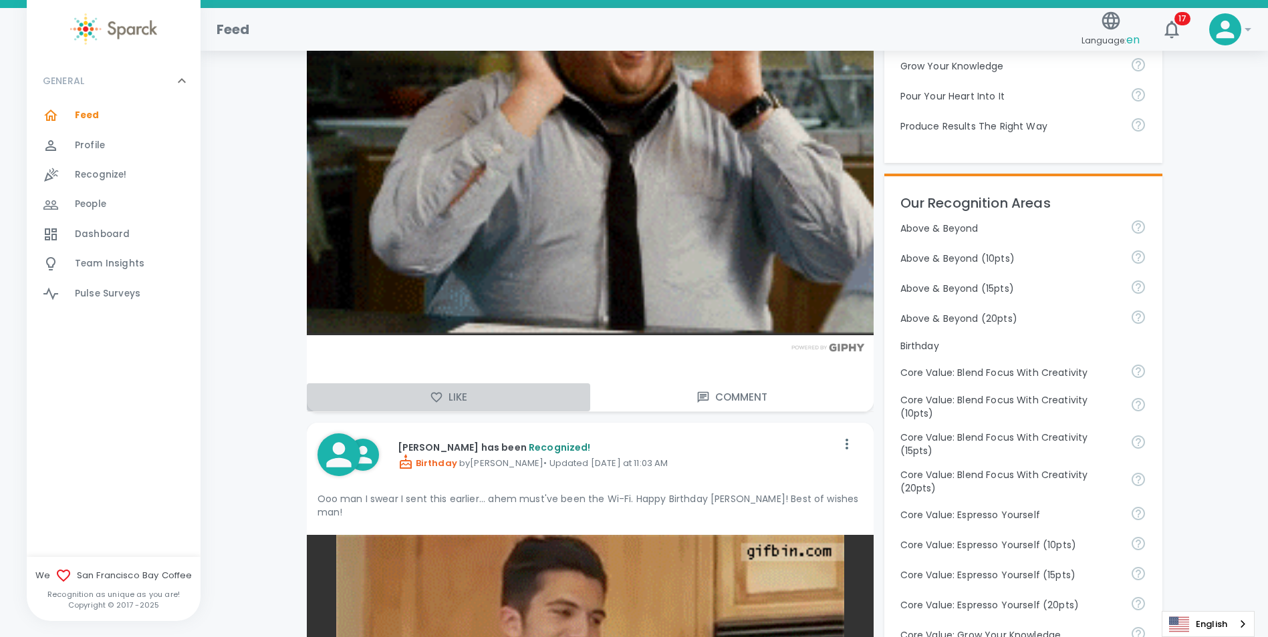
click at [456, 398] on button "Like" at bounding box center [448, 398] width 283 height 28
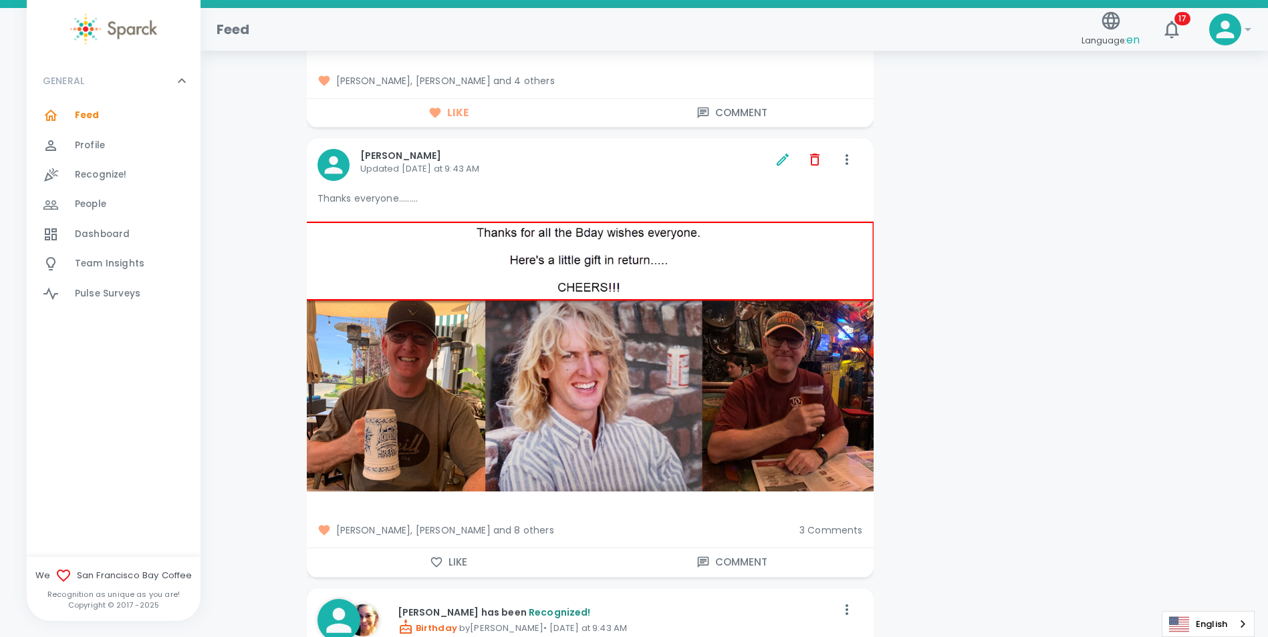
scroll to position [3341, 0]
